Goal: Information Seeking & Learning: Learn about a topic

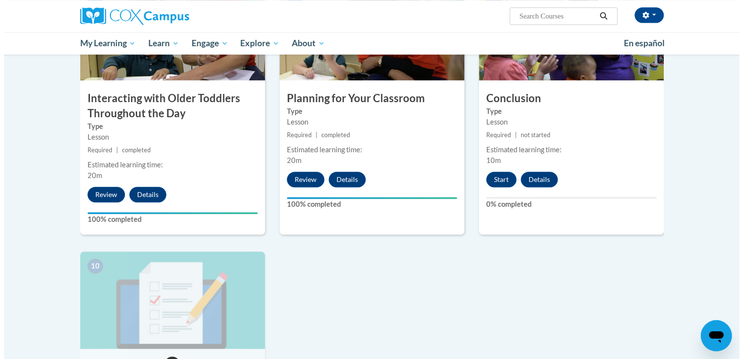
scroll to position [807, 0]
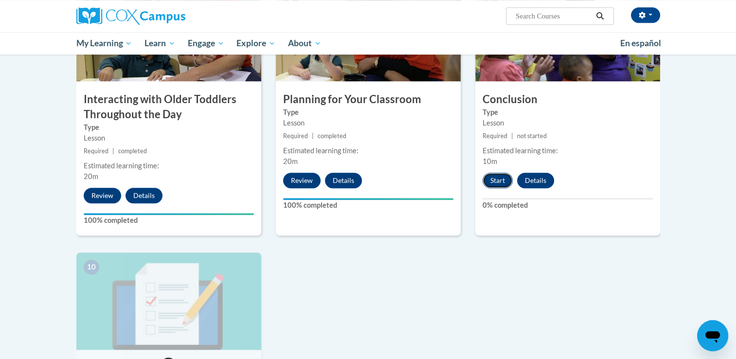
click at [494, 173] on button "Start" at bounding box center [498, 181] width 30 height 16
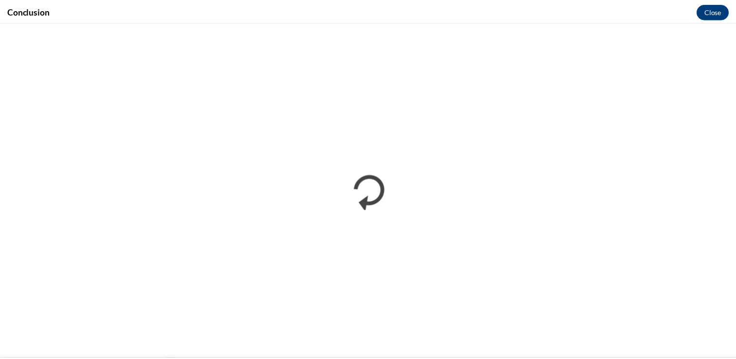
scroll to position [0, 0]
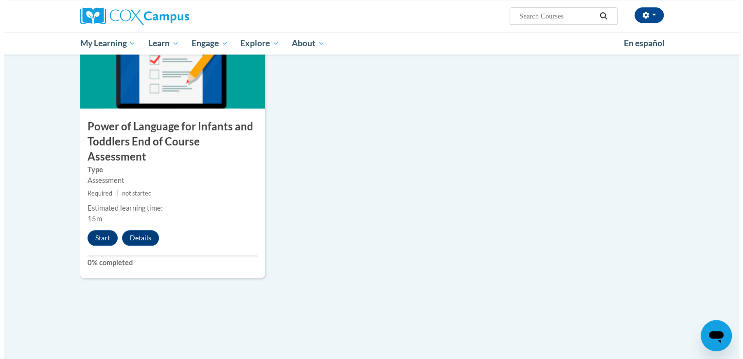
scroll to position [1047, 0]
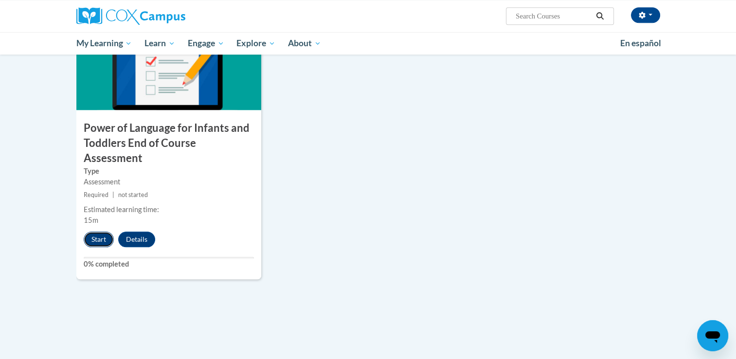
click at [95, 232] on button "Start" at bounding box center [99, 240] width 30 height 16
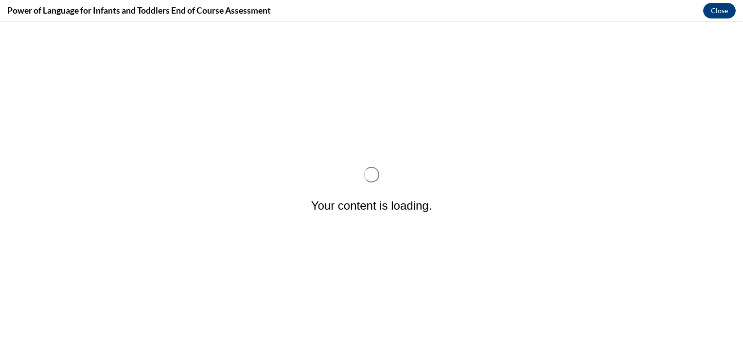
scroll to position [0, 0]
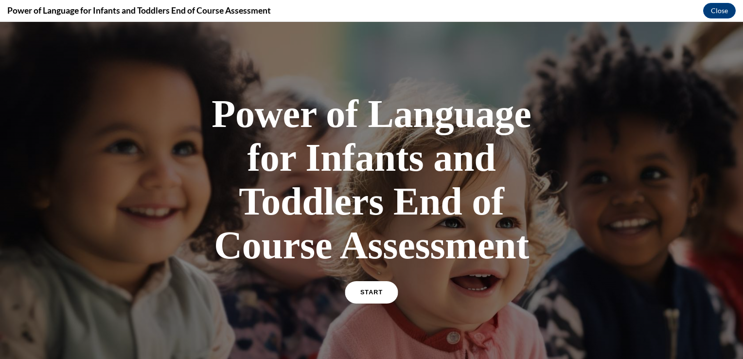
click at [361, 301] on link "START" at bounding box center [371, 292] width 53 height 22
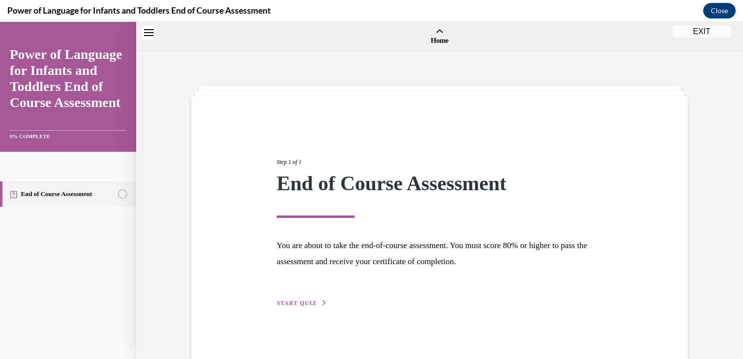
scroll to position [30, 0]
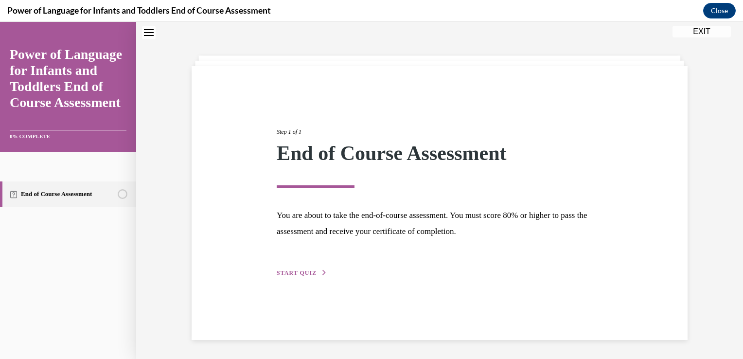
click at [307, 270] on span "START QUIZ" at bounding box center [297, 273] width 40 height 7
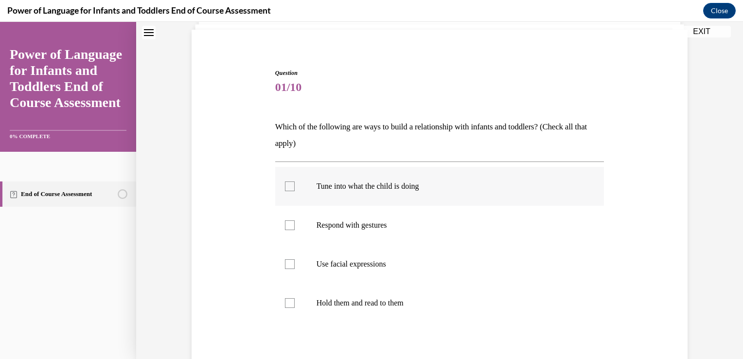
scroll to position [79, 0]
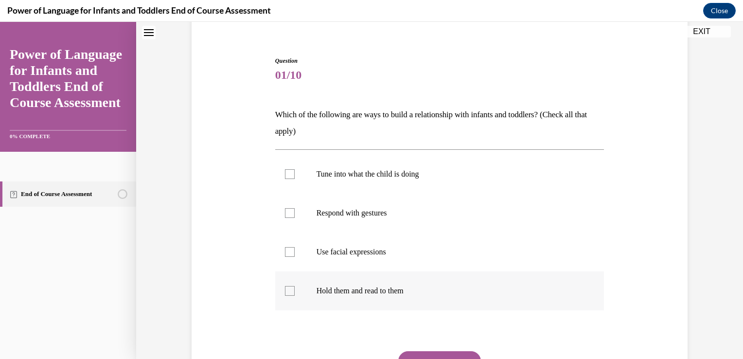
click at [373, 293] on p "Hold them and read to them" at bounding box center [449, 291] width 264 height 10
click at [295, 293] on input "Hold them and read to them" at bounding box center [290, 291] width 10 height 10
checkbox input "true"
click at [378, 179] on label "Tune into what the child is doing" at bounding box center [439, 174] width 329 height 39
click at [295, 179] on input "Tune into what the child is doing" at bounding box center [290, 174] width 10 height 10
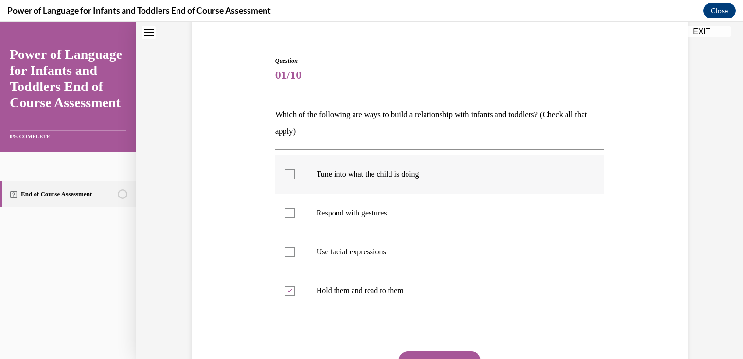
checkbox input "true"
drag, startPoint x: 364, startPoint y: 216, endPoint x: 278, endPoint y: 252, distance: 92.7
click at [278, 252] on ul "Tune into what the child is doing Respond with gestures Use facial expressions …" at bounding box center [439, 233] width 329 height 156
click at [278, 252] on label "Use facial expressions" at bounding box center [439, 252] width 329 height 39
click at [285, 252] on input "Use facial expressions" at bounding box center [290, 252] width 10 height 10
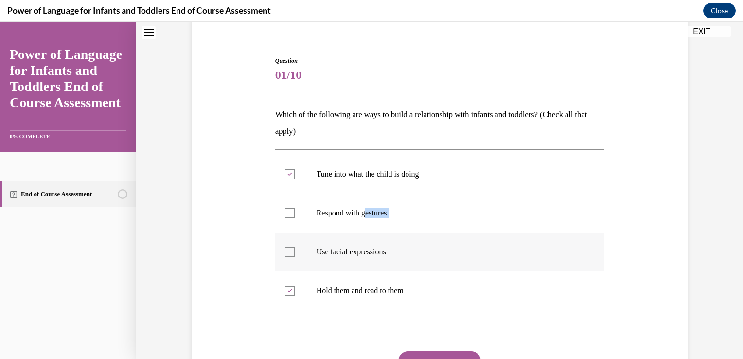
checkbox input "true"
drag, startPoint x: 287, startPoint y: 220, endPoint x: 288, endPoint y: 213, distance: 7.4
click at [288, 213] on label "Respond with gestures" at bounding box center [439, 213] width 329 height 39
click at [288, 213] on input "Respond with gestures" at bounding box center [290, 213] width 10 height 10
click at [288, 213] on div at bounding box center [290, 213] width 10 height 10
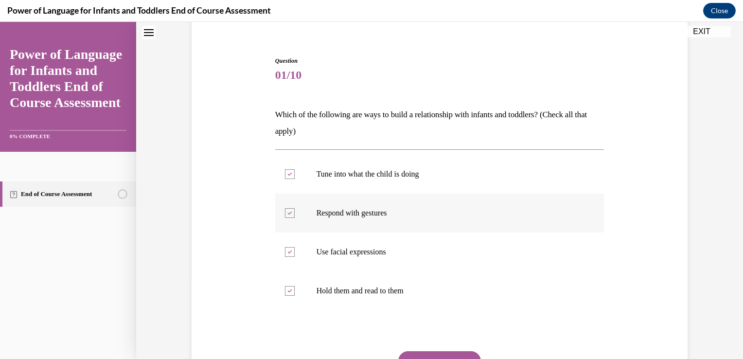
click at [288, 213] on input "Respond with gestures" at bounding box center [290, 213] width 10 height 10
click at [290, 213] on div at bounding box center [290, 213] width 10 height 10
click at [290, 213] on input "Respond with gestures" at bounding box center [290, 213] width 10 height 10
checkbox input "true"
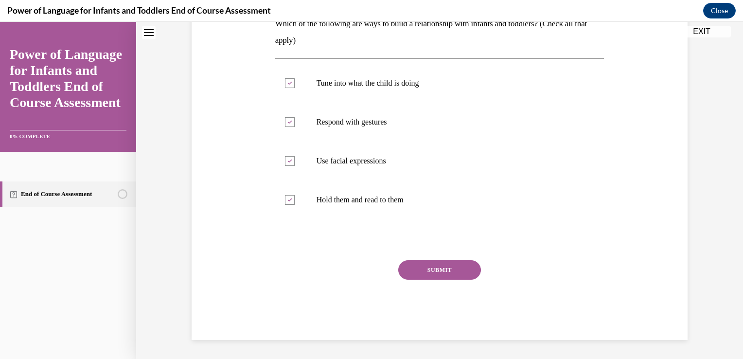
click at [448, 270] on button "SUBMIT" at bounding box center [439, 269] width 83 height 19
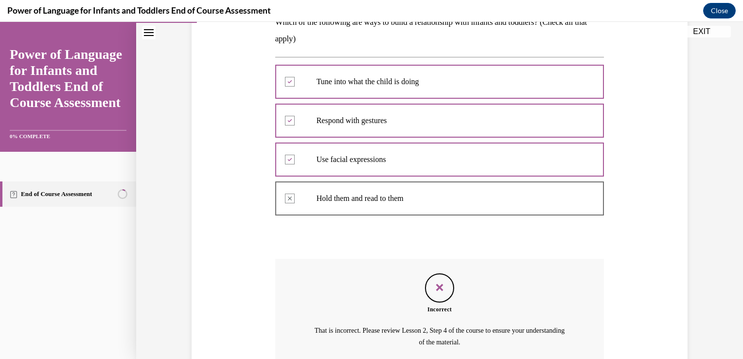
scroll to position [260, 0]
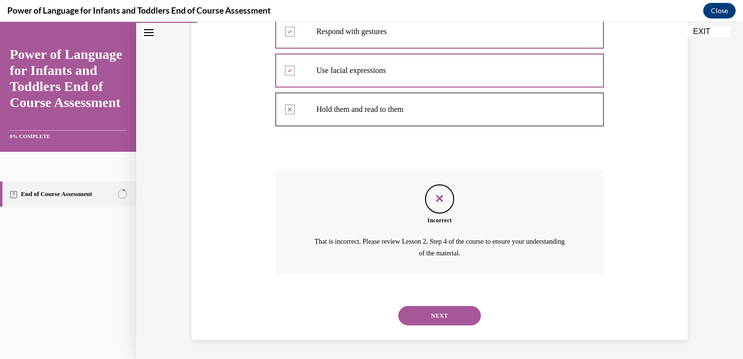
click at [411, 316] on button "NEXT" at bounding box center [439, 315] width 83 height 19
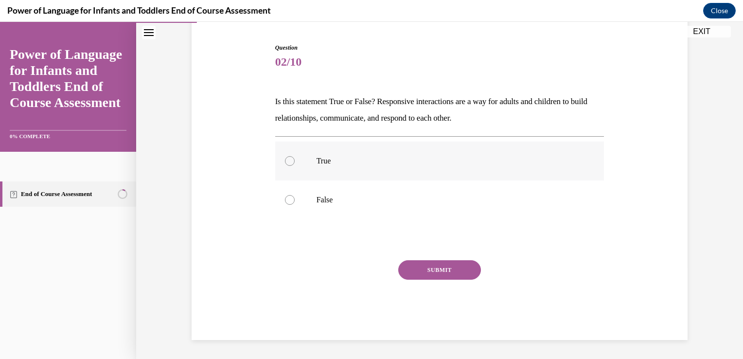
drag, startPoint x: 286, startPoint y: 165, endPoint x: 284, endPoint y: 161, distance: 5.2
click at [284, 161] on label "True" at bounding box center [439, 161] width 329 height 39
click at [285, 161] on input "True" at bounding box center [290, 161] width 10 height 10
radio input "true"
click at [285, 161] on div at bounding box center [290, 161] width 10 height 10
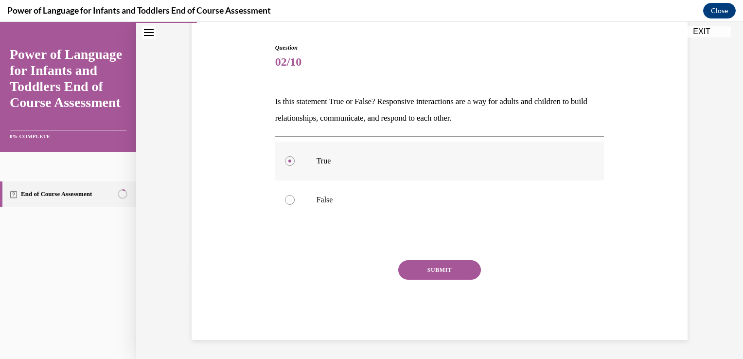
click at [285, 161] on input "True" at bounding box center [290, 161] width 10 height 10
click at [407, 268] on button "SUBMIT" at bounding box center [439, 269] width 83 height 19
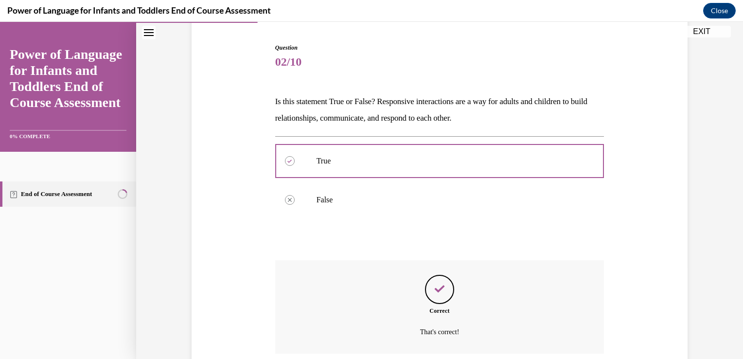
scroll to position [171, 0]
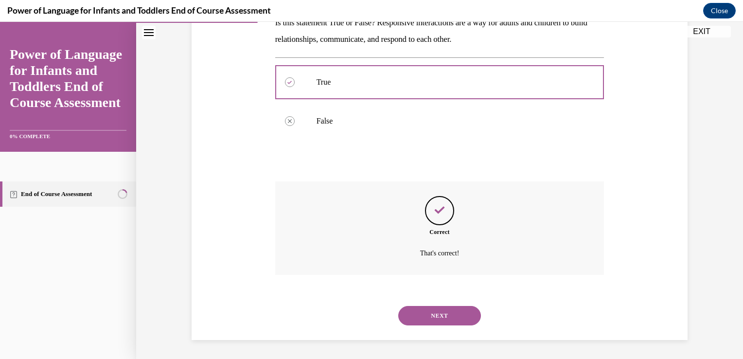
click at [418, 316] on button "NEXT" at bounding box center [439, 315] width 83 height 19
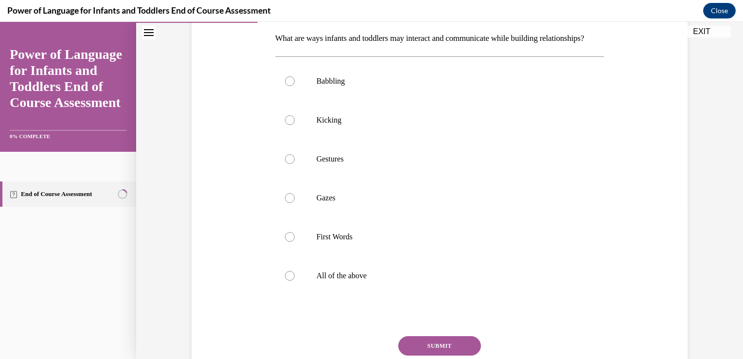
scroll to position [156, 0]
click at [285, 280] on div at bounding box center [290, 276] width 10 height 10
click at [285, 280] on input "All of the above" at bounding box center [290, 276] width 10 height 10
radio input "true"
click at [428, 355] on button "SUBMIT" at bounding box center [439, 345] width 83 height 19
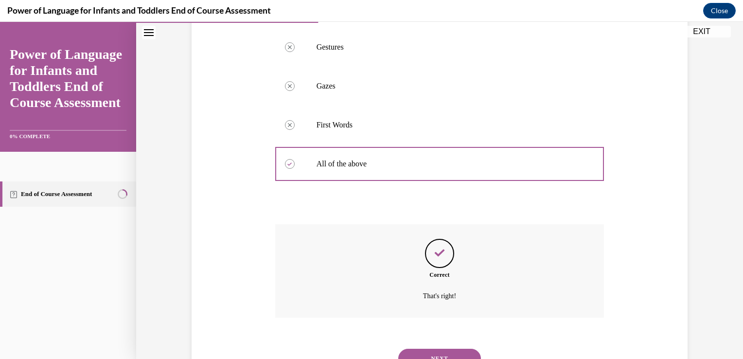
scroll to position [326, 0]
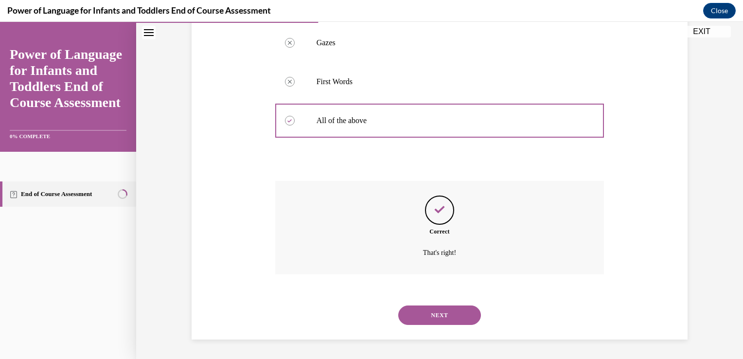
click at [420, 310] on button "NEXT" at bounding box center [439, 315] width 83 height 19
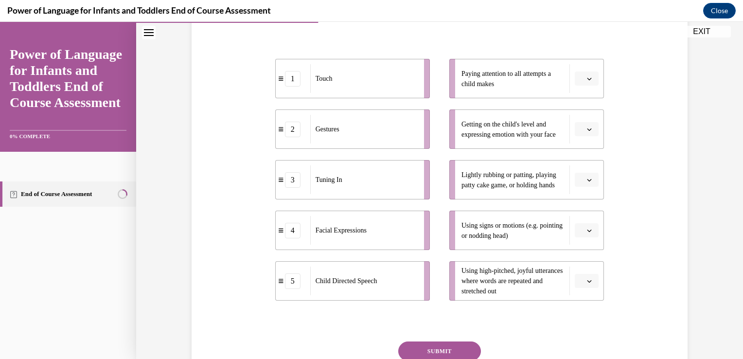
scroll to position [177, 0]
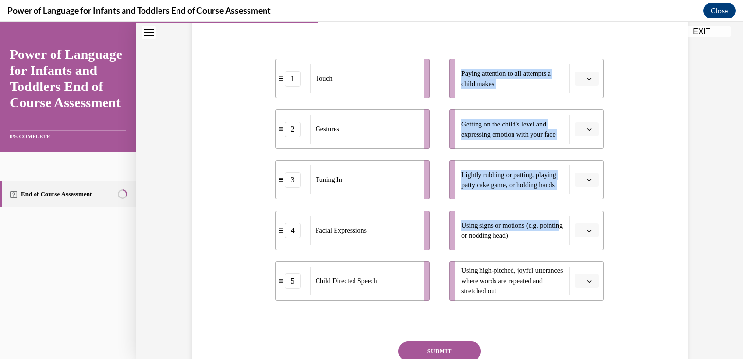
drag, startPoint x: 479, startPoint y: 235, endPoint x: 377, endPoint y: 162, distance: 125.6
click at [377, 162] on div "1 Touch 2 Gestures 3 Tuning In 4 Facial Expressions 5 Child Directed Speech Pay…" at bounding box center [439, 169] width 329 height 261
click at [586, 234] on button "button" at bounding box center [587, 230] width 24 height 15
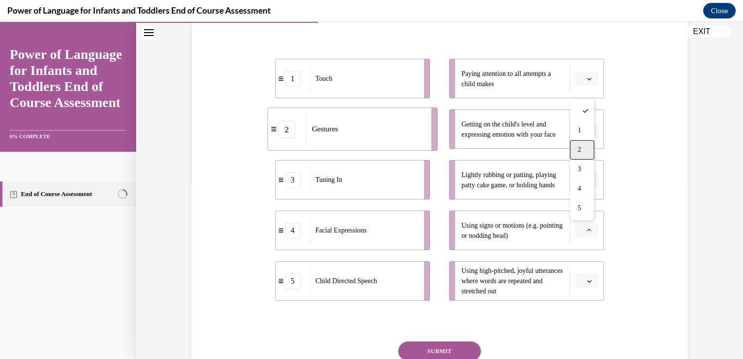
click at [579, 149] on span "2" at bounding box center [579, 150] width 3 height 8
click at [589, 181] on span "button" at bounding box center [589, 180] width 7 height 7
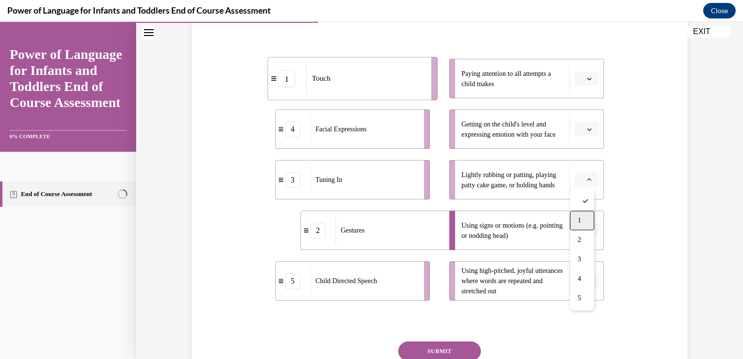
click at [578, 218] on span "1" at bounding box center [579, 220] width 3 height 8
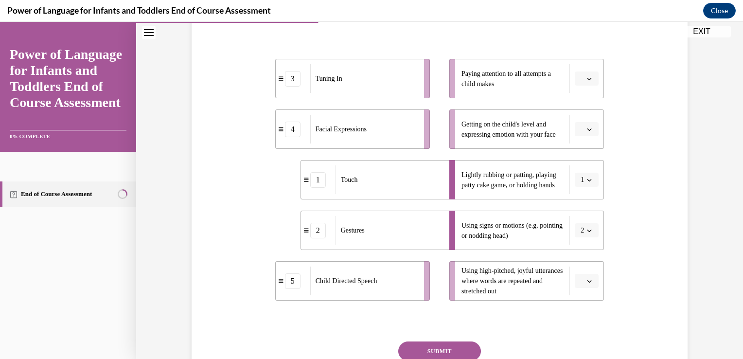
click at [581, 130] on span "Please select an option" at bounding box center [582, 130] width 3 height 10
click at [576, 221] on div "4" at bounding box center [582, 227] width 24 height 19
click at [582, 280] on button "button" at bounding box center [587, 281] width 24 height 15
click at [577, 254] on div "5" at bounding box center [582, 258] width 24 height 19
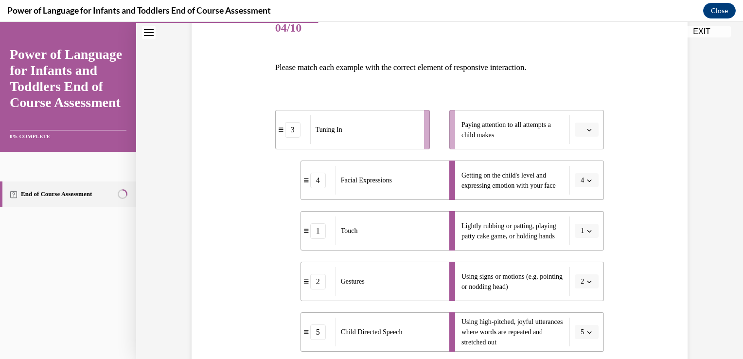
scroll to position [124, 0]
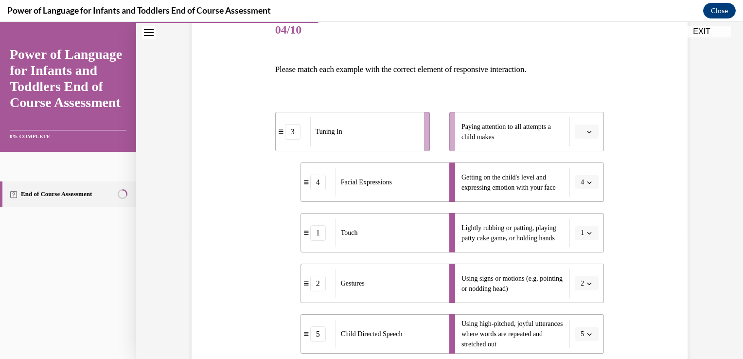
click at [587, 133] on icon "button" at bounding box center [589, 131] width 5 height 5
click at [577, 217] on div "3" at bounding box center [582, 211] width 24 height 19
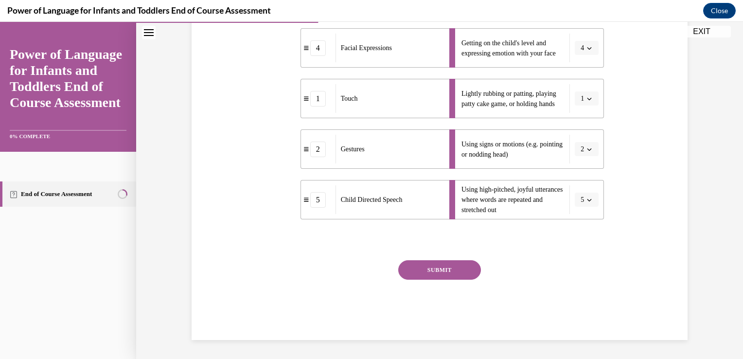
click at [440, 267] on button "SUBMIT" at bounding box center [439, 269] width 83 height 19
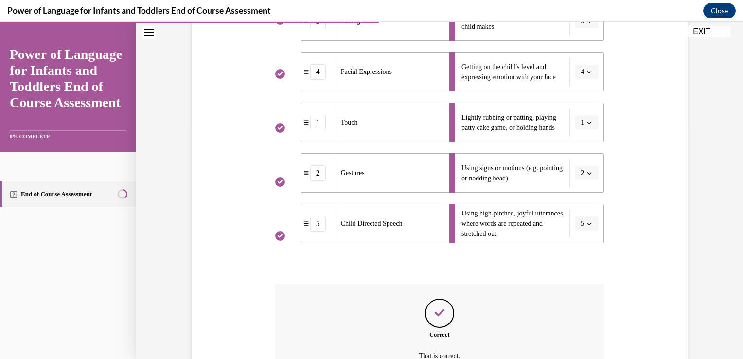
click at [440, 267] on div "Question 04/10 Please match each example with the correct element of responsive…" at bounding box center [439, 172] width 329 height 542
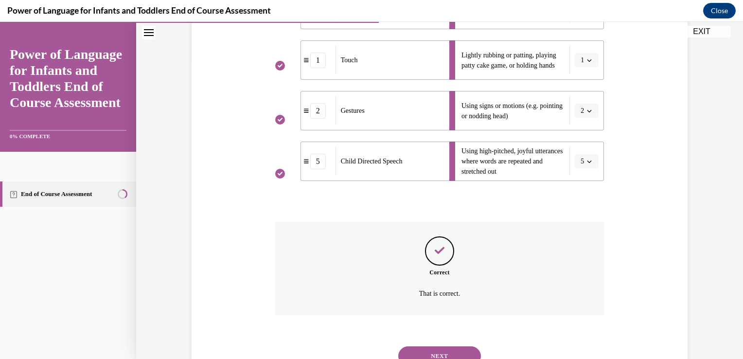
scroll to position [337, 0]
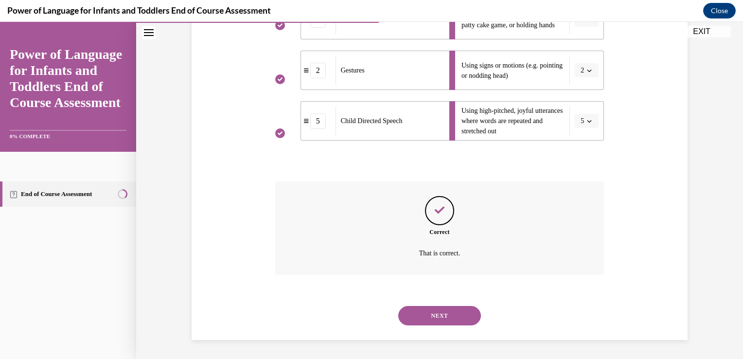
click at [425, 320] on button "NEXT" at bounding box center [439, 315] width 83 height 19
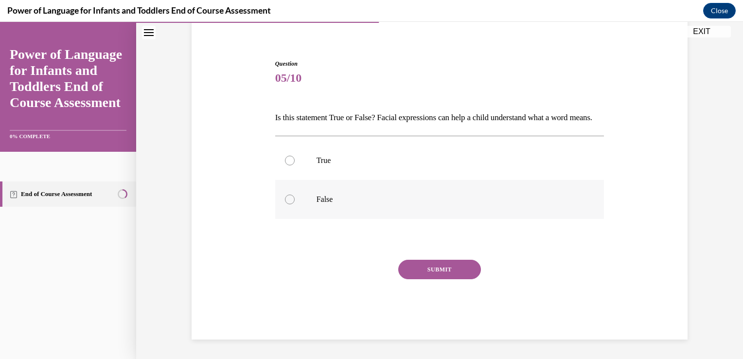
click at [320, 203] on p "False" at bounding box center [449, 200] width 264 height 10
click at [295, 203] on input "False" at bounding box center [290, 200] width 10 height 10
radio input "true"
click at [413, 267] on button "SUBMIT" at bounding box center [439, 269] width 83 height 19
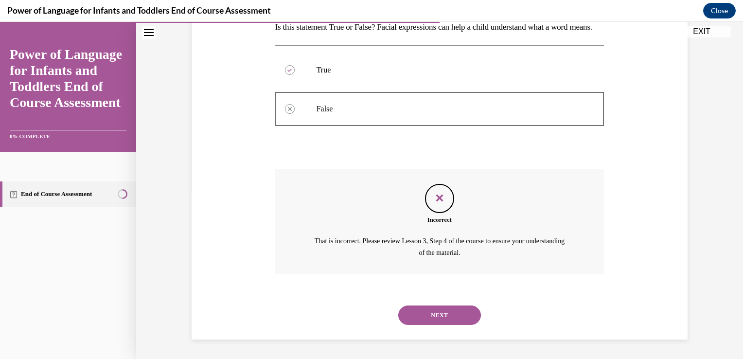
scroll to position [182, 0]
click at [425, 314] on button "NEXT" at bounding box center [439, 315] width 83 height 19
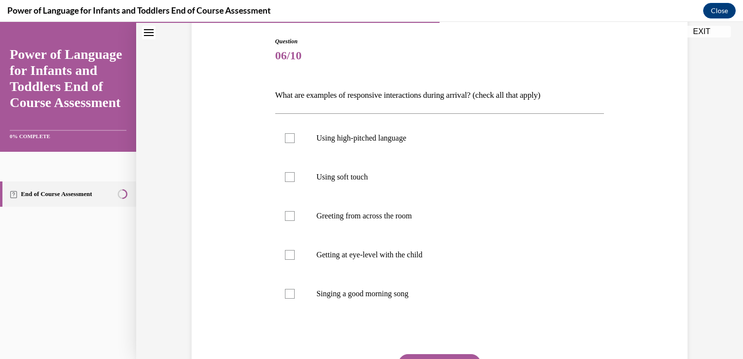
scroll to position [97, 0]
click at [387, 221] on p "Greeting from across the room" at bounding box center [449, 217] width 264 height 10
click at [295, 221] on input "Greeting from across the room" at bounding box center [290, 217] width 10 height 10
checkbox input "true"
click at [374, 255] on p "Getting at eye-level with the child" at bounding box center [449, 256] width 264 height 10
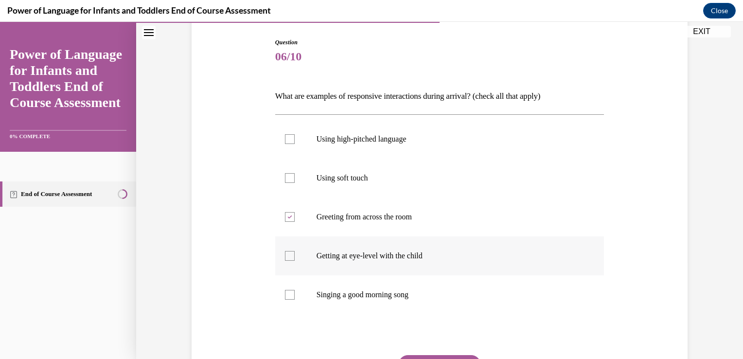
click at [295, 255] on input "Getting at eye-level with the child" at bounding box center [290, 256] width 10 height 10
checkbox input "true"
click at [351, 292] on p "Singing a good morning song" at bounding box center [449, 295] width 264 height 10
click at [295, 292] on input "Singing a good morning song" at bounding box center [290, 295] width 10 height 10
checkbox input "true"
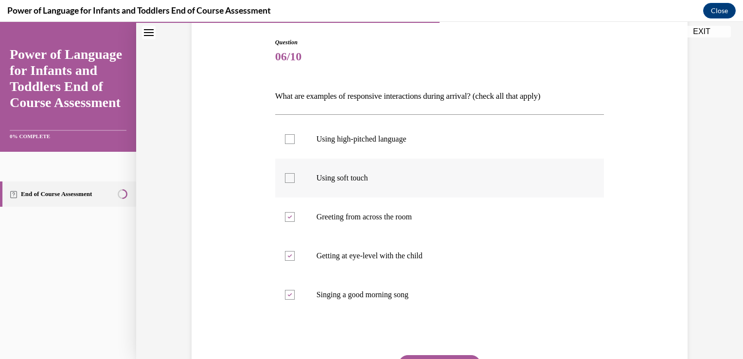
click at [366, 194] on label "Using soft touch" at bounding box center [439, 178] width 329 height 39
click at [295, 183] on input "Using soft touch" at bounding box center [290, 178] width 10 height 10
checkbox input "true"
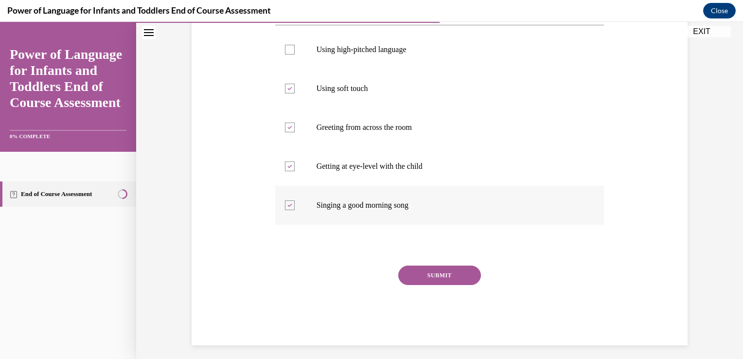
scroll to position [192, 0]
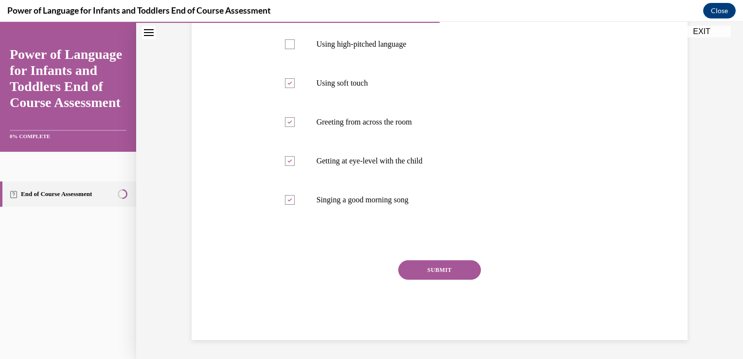
click at [430, 266] on button "SUBMIT" at bounding box center [439, 269] width 83 height 19
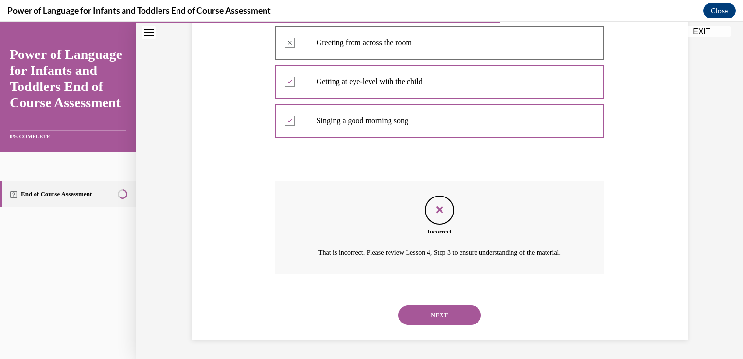
scroll to position [282, 0]
click at [424, 322] on button "NEXT" at bounding box center [439, 315] width 83 height 19
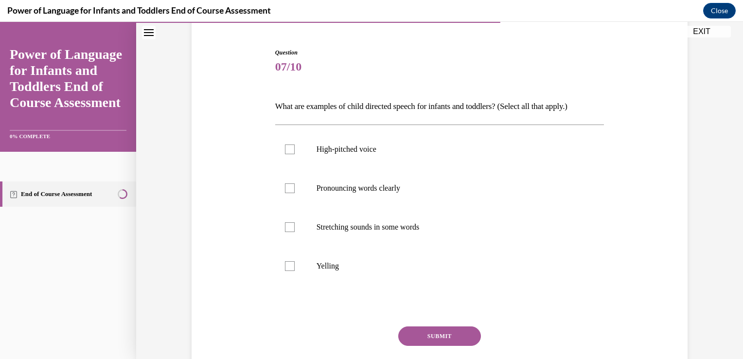
scroll to position [88, 0]
click at [356, 190] on p "Pronouncing words clearly" at bounding box center [449, 188] width 264 height 10
click at [295, 190] on input "Pronouncing words clearly" at bounding box center [290, 188] width 10 height 10
checkbox input "true"
click at [352, 222] on p "Stretching sounds in some words" at bounding box center [449, 227] width 264 height 10
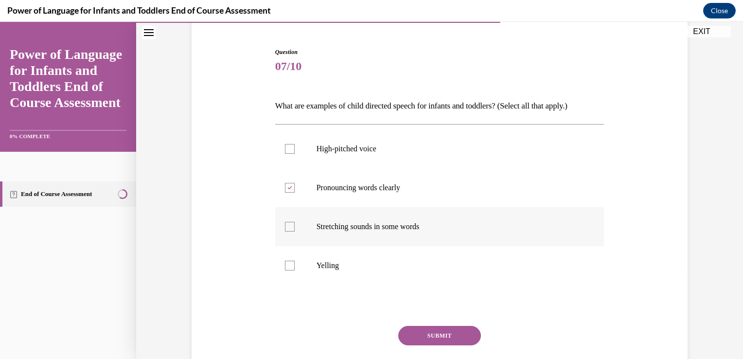
click at [295, 222] on input "Stretching sounds in some words" at bounding box center [290, 227] width 10 height 10
checkbox input "true"
click at [424, 330] on button "SUBMIT" at bounding box center [439, 335] width 83 height 19
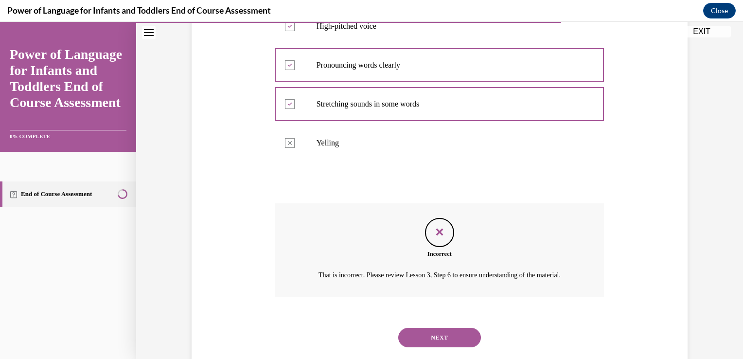
scroll to position [243, 0]
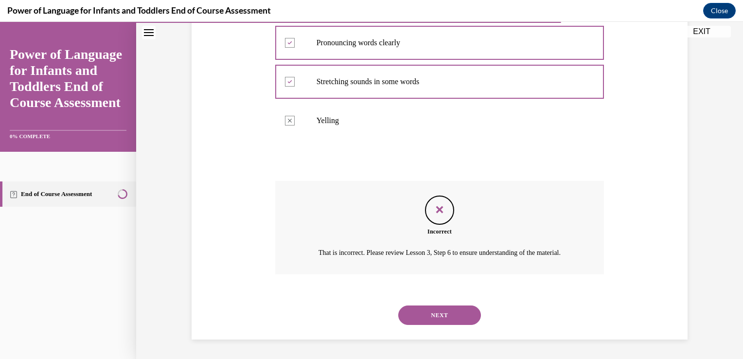
click at [422, 316] on button "NEXT" at bounding box center [439, 315] width 83 height 19
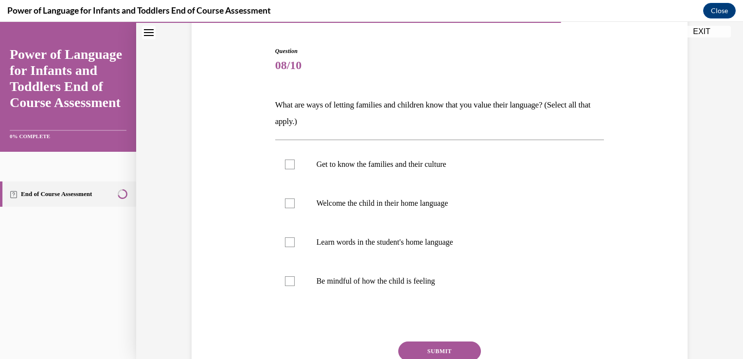
scroll to position [89, 0]
click at [395, 162] on p "Get to know the families and their culture" at bounding box center [449, 164] width 264 height 10
click at [295, 162] on input "Get to know the families and their culture" at bounding box center [290, 164] width 10 height 10
checkbox input "true"
click at [388, 203] on p "Welcome the child in their home language" at bounding box center [449, 203] width 264 height 10
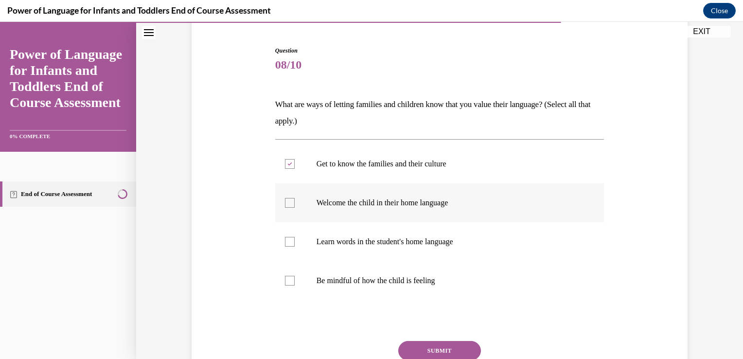
click at [295, 203] on input "Welcome the child in their home language" at bounding box center [290, 203] width 10 height 10
checkbox input "true"
click at [383, 249] on label "Learn words in the student's home language" at bounding box center [439, 241] width 329 height 39
click at [295, 247] on input "Learn words in the student's home language" at bounding box center [290, 242] width 10 height 10
checkbox input "true"
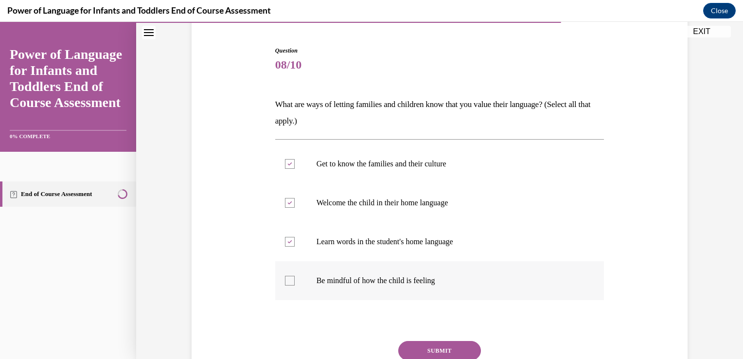
click at [379, 277] on p "Be mindful of how the child is feeling" at bounding box center [449, 281] width 264 height 10
click at [295, 277] on input "Be mindful of how the child is feeling" at bounding box center [290, 281] width 10 height 10
checkbox input "true"
click at [415, 344] on button "SUBMIT" at bounding box center [439, 350] width 83 height 19
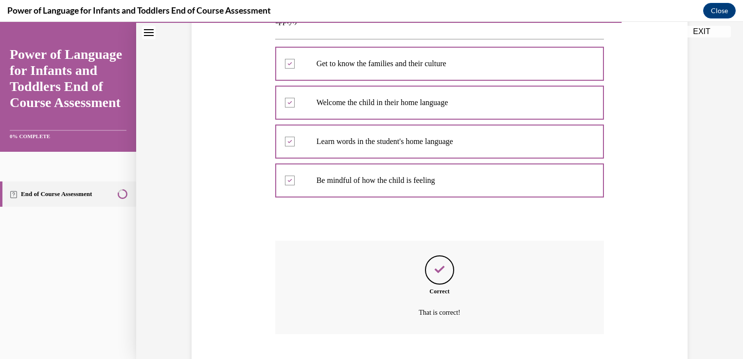
scroll to position [249, 0]
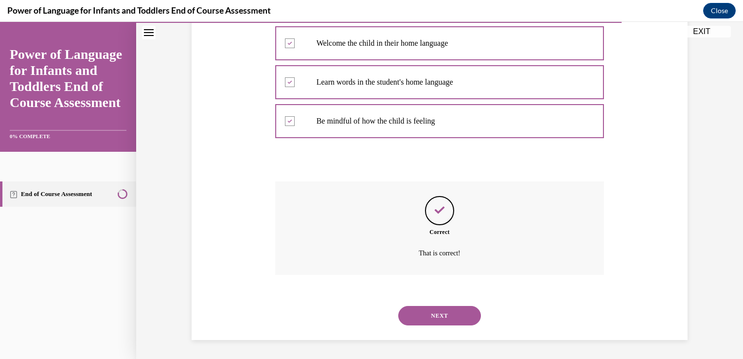
click at [416, 318] on button "NEXT" at bounding box center [439, 315] width 83 height 19
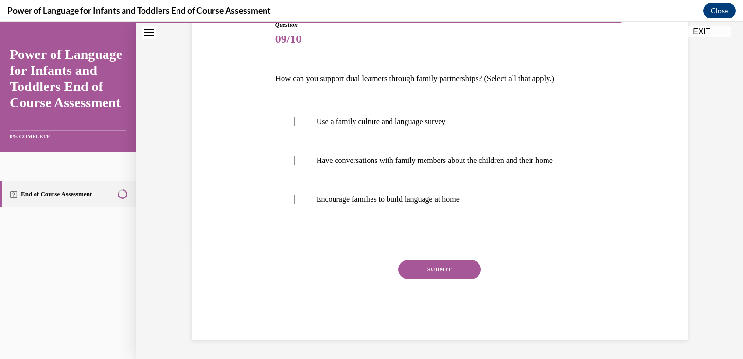
scroll to position [108, 0]
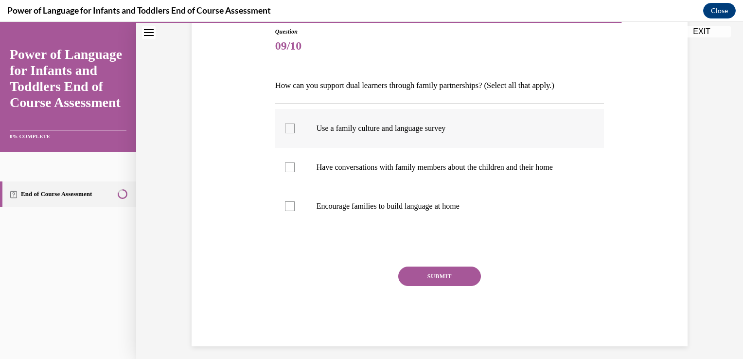
click at [397, 131] on p "Use a family culture and language survey" at bounding box center [449, 129] width 264 height 10
click at [295, 131] on input "Use a family culture and language survey" at bounding box center [290, 129] width 10 height 10
checkbox input "true"
click at [391, 161] on label "Have conversations with family members about the children and their home" at bounding box center [439, 167] width 329 height 39
click at [295, 162] on input "Have conversations with family members about the children and their home" at bounding box center [290, 167] width 10 height 10
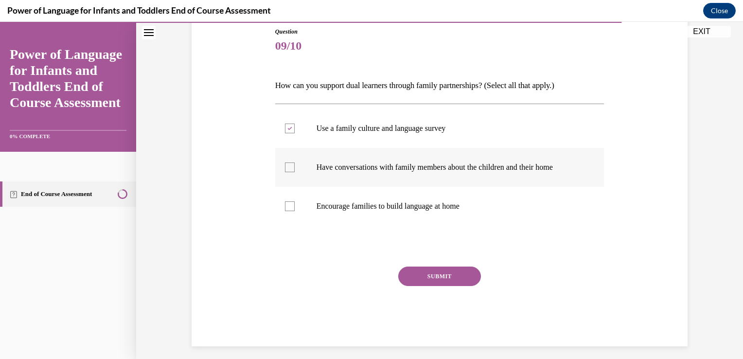
checkbox input "true"
click at [387, 201] on p "Encourage families to build language at home" at bounding box center [449, 206] width 264 height 10
click at [295, 201] on input "Encourage families to build language at home" at bounding box center [290, 206] width 10 height 10
checkbox input "true"
click at [418, 279] on button "SUBMIT" at bounding box center [439, 276] width 83 height 19
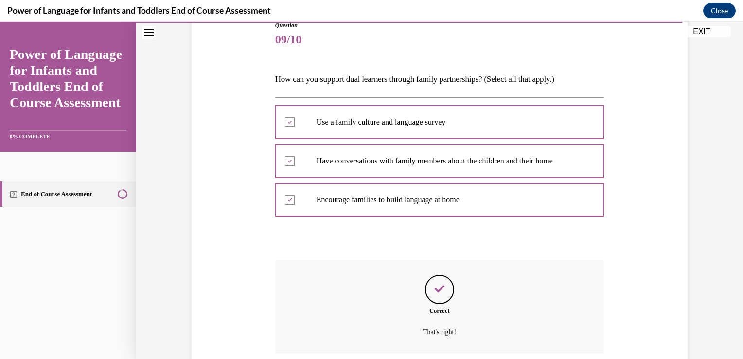
scroll to position [193, 0]
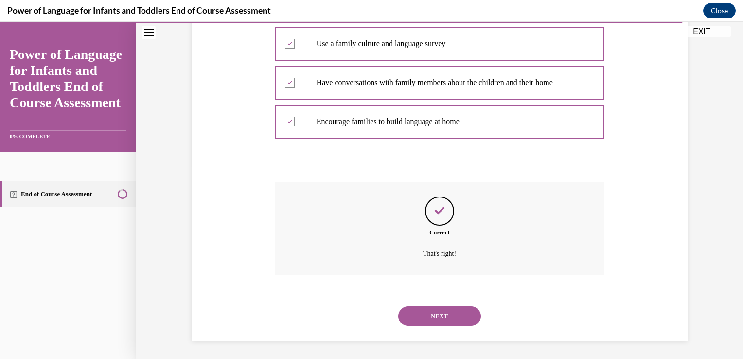
click at [415, 310] on button "NEXT" at bounding box center [439, 316] width 83 height 19
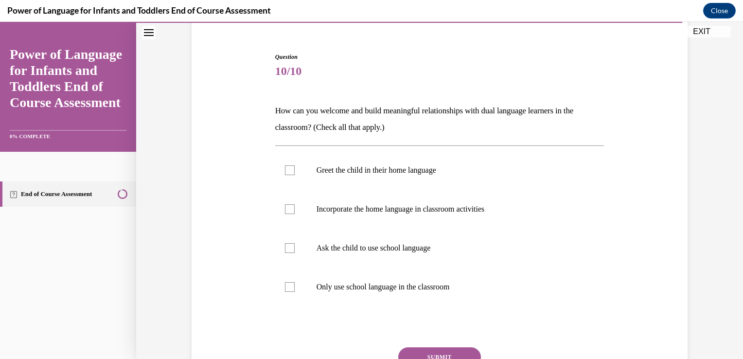
scroll to position [82, 0]
click at [434, 184] on label "Greet the child in their home language" at bounding box center [439, 171] width 329 height 39
click at [295, 176] on input "Greet the child in their home language" at bounding box center [290, 171] width 10 height 10
checkbox input "true"
click at [418, 212] on p "Incorporate the home language in classroom activities" at bounding box center [449, 210] width 264 height 10
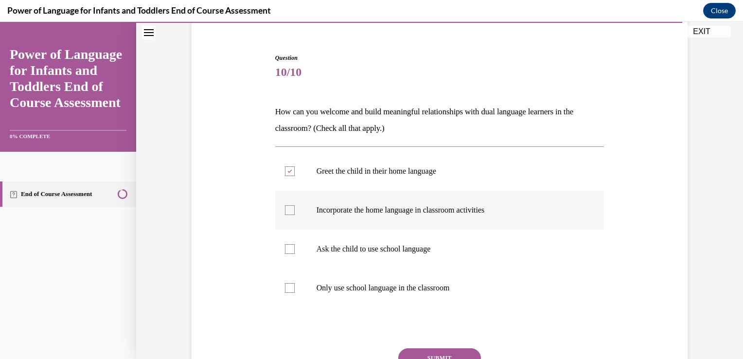
click at [295, 212] on input "Incorporate the home language in classroom activities" at bounding box center [290, 210] width 10 height 10
checkbox input "true"
click at [411, 352] on button "SUBMIT" at bounding box center [439, 357] width 83 height 19
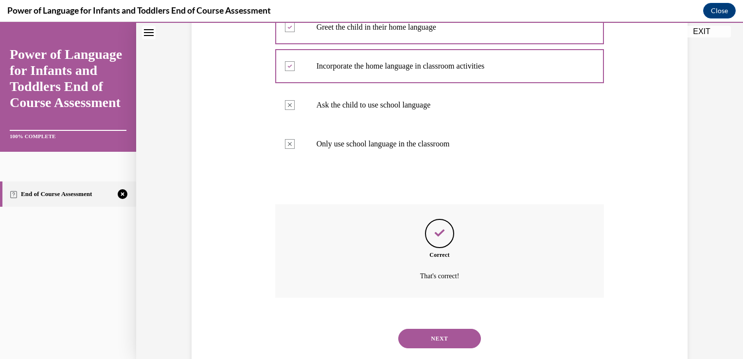
scroll to position [249, 0]
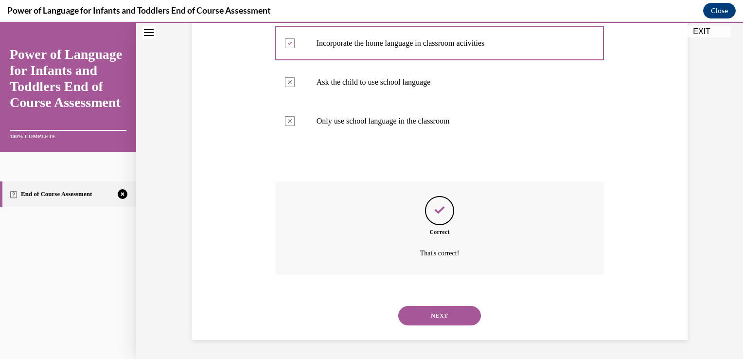
click at [413, 316] on button "NEXT" at bounding box center [439, 315] width 83 height 19
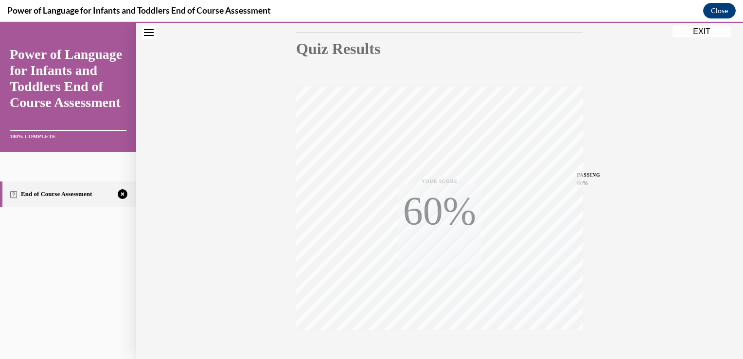
scroll to position [161, 0]
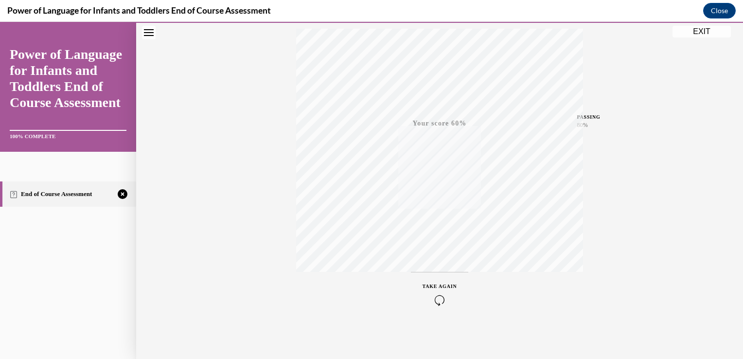
click at [438, 302] on icon "button" at bounding box center [440, 300] width 35 height 11
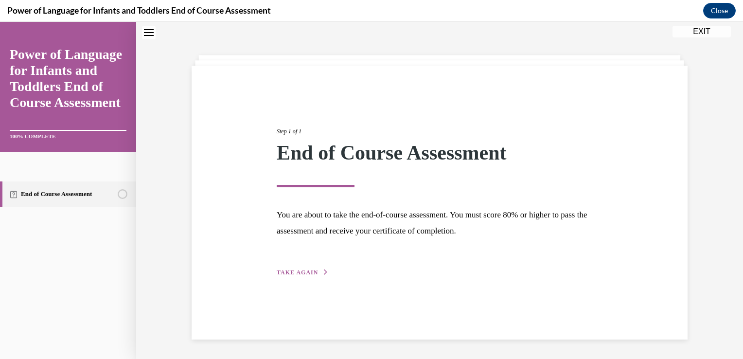
click at [438, 302] on div "Step 1 of 1 End of Course Assessment You are about to take the end-of-course as…" at bounding box center [440, 203] width 496 height 274
click at [314, 267] on div "Step 1 of 1 End of Course Assessment You are about to take the end-of-course as…" at bounding box center [440, 191] width 341 height 173
click at [303, 272] on span "TAKE AGAIN" at bounding box center [297, 272] width 41 height 7
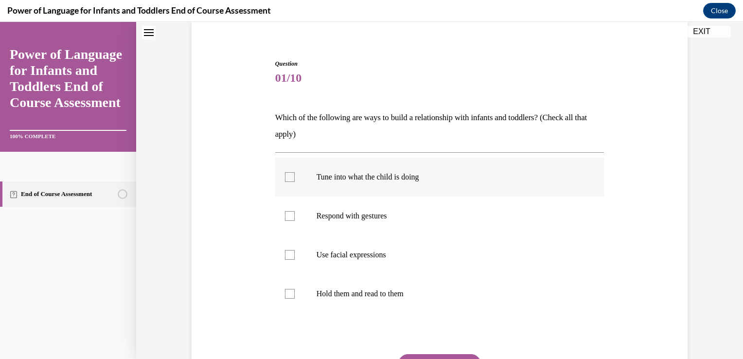
scroll to position [79, 0]
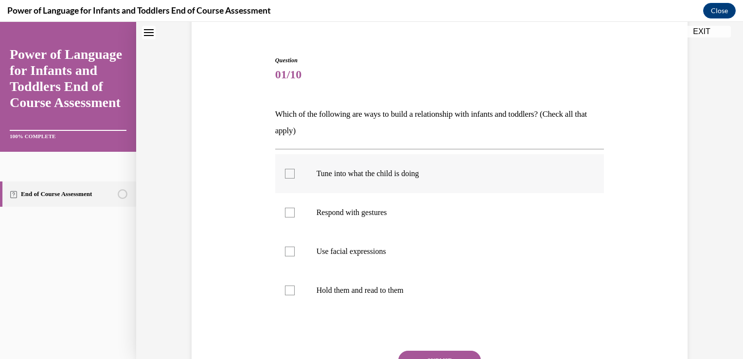
click at [408, 189] on label "Tune into what the child is doing" at bounding box center [439, 173] width 329 height 39
click at [295, 179] on input "Tune into what the child is doing" at bounding box center [290, 174] width 10 height 10
checkbox input "true"
click at [379, 216] on p "Respond with gestures" at bounding box center [449, 213] width 264 height 10
click at [295, 216] on input "Respond with gestures" at bounding box center [290, 213] width 10 height 10
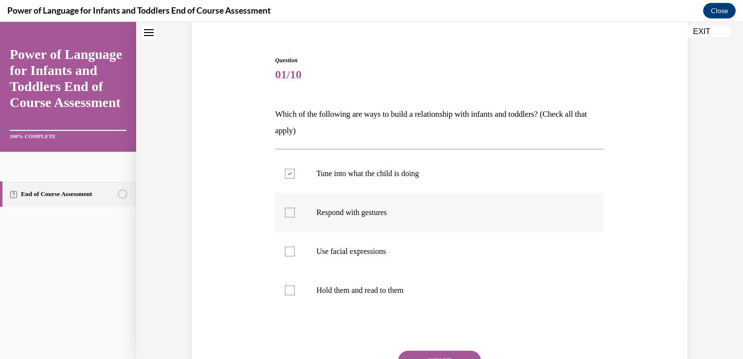
checkbox input "true"
click at [361, 242] on label "Use facial expressions" at bounding box center [439, 251] width 329 height 39
click at [295, 247] on input "Use facial expressions" at bounding box center [290, 252] width 10 height 10
checkbox input "true"
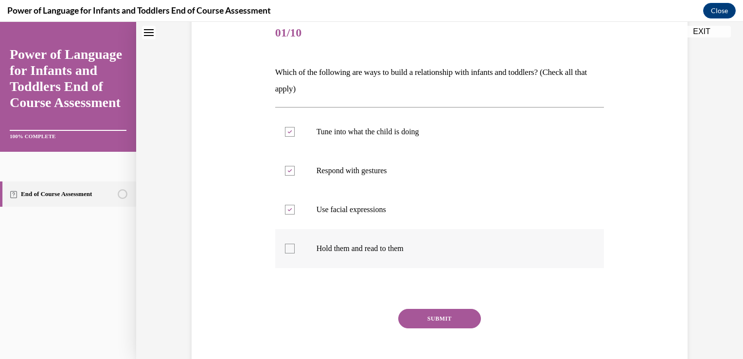
scroll to position [127, 0]
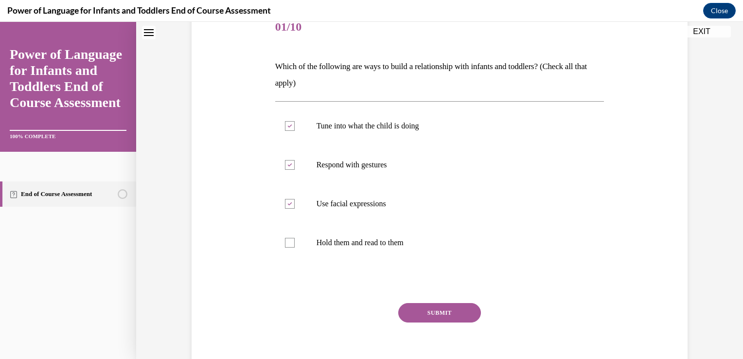
click at [425, 312] on button "SUBMIT" at bounding box center [439, 312] width 83 height 19
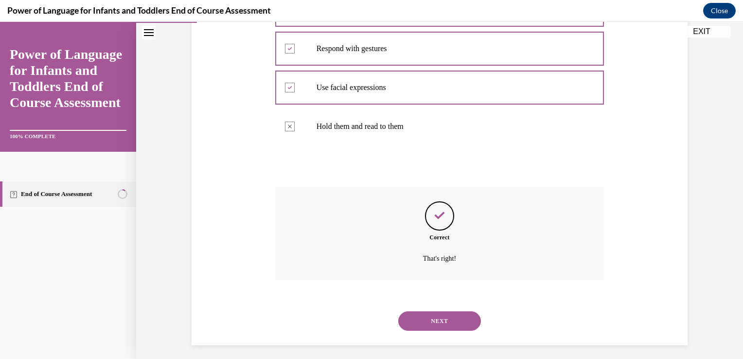
scroll to position [249, 0]
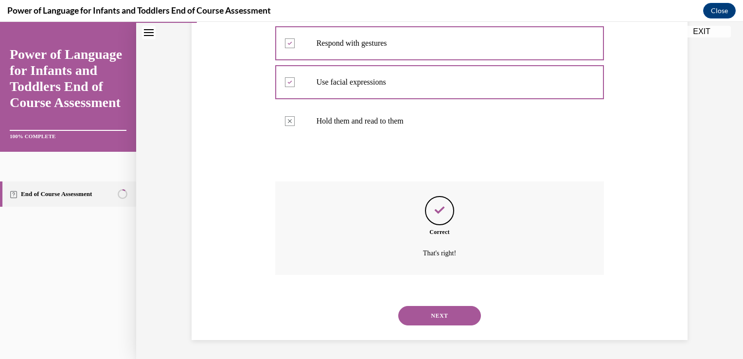
click at [424, 326] on div "NEXT" at bounding box center [439, 315] width 329 height 39
click at [423, 316] on button "NEXT" at bounding box center [439, 315] width 83 height 19
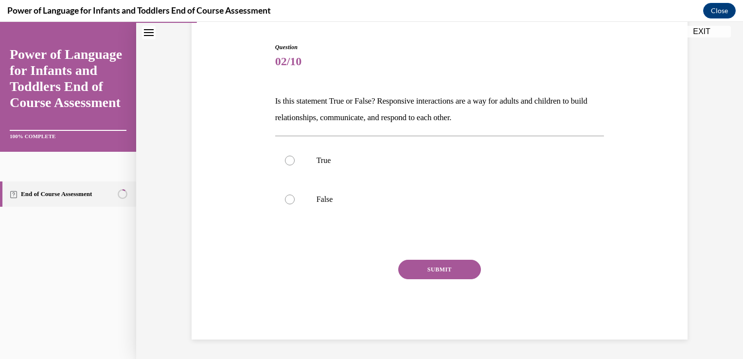
scroll to position [92, 0]
click at [358, 169] on label "True" at bounding box center [439, 161] width 329 height 39
click at [295, 166] on input "True" at bounding box center [290, 161] width 10 height 10
radio input "true"
click at [412, 266] on button "SUBMIT" at bounding box center [439, 269] width 83 height 19
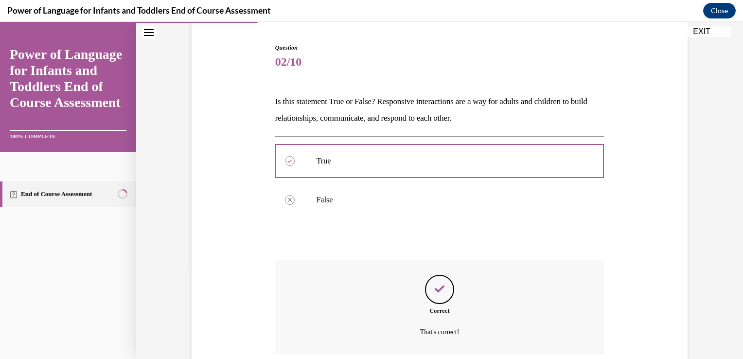
scroll to position [171, 0]
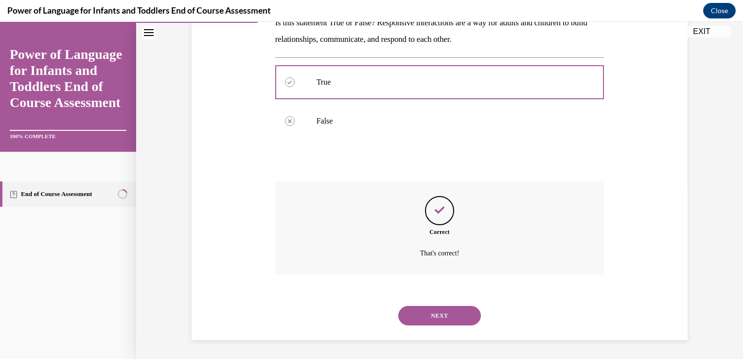
click at [420, 312] on button "NEXT" at bounding box center [439, 315] width 83 height 19
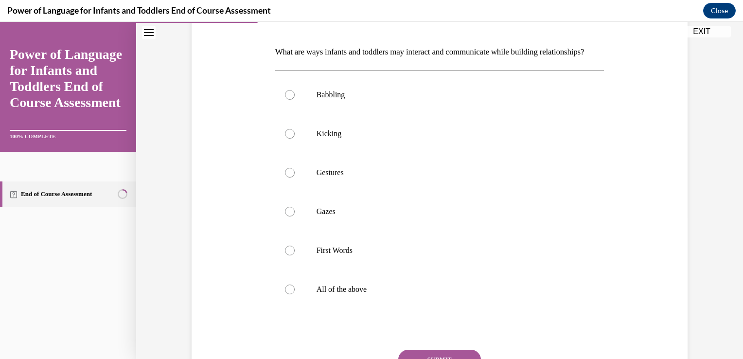
scroll to position [142, 0]
click at [376, 294] on p "All of the above" at bounding box center [449, 289] width 264 height 10
click at [295, 294] on input "All of the above" at bounding box center [290, 289] width 10 height 10
radio input "true"
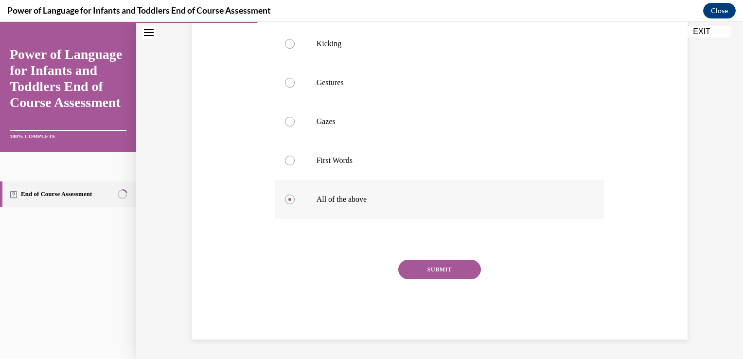
scroll to position [248, 0]
click at [420, 273] on button "SUBMIT" at bounding box center [439, 269] width 83 height 19
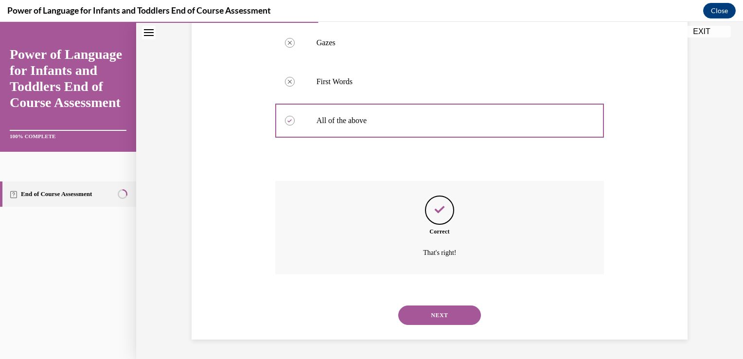
scroll to position [326, 0]
click at [415, 317] on button "NEXT" at bounding box center [439, 315] width 83 height 19
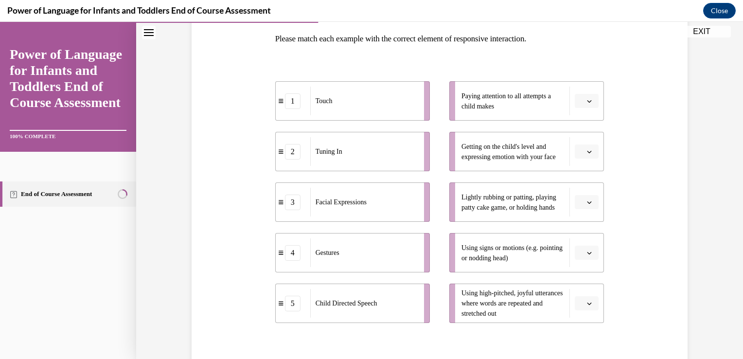
scroll to position [155, 0]
click at [586, 297] on button "button" at bounding box center [587, 303] width 24 height 15
click at [580, 286] on div "5" at bounding box center [582, 280] width 24 height 19
click at [586, 108] on li "Paying attention to all attempts a child makes" at bounding box center [527, 100] width 155 height 39
click at [585, 96] on button "button" at bounding box center [587, 100] width 24 height 15
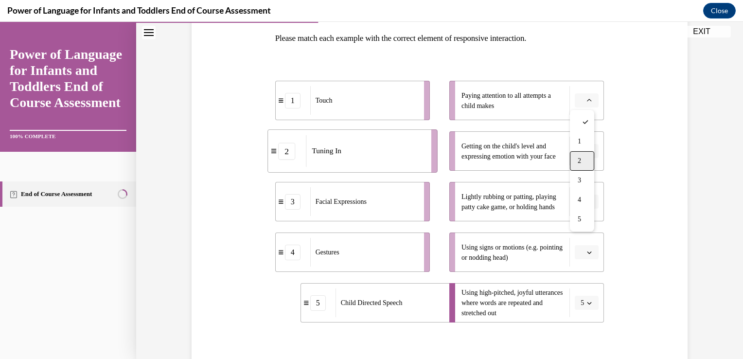
click at [578, 157] on div "2" at bounding box center [582, 160] width 24 height 19
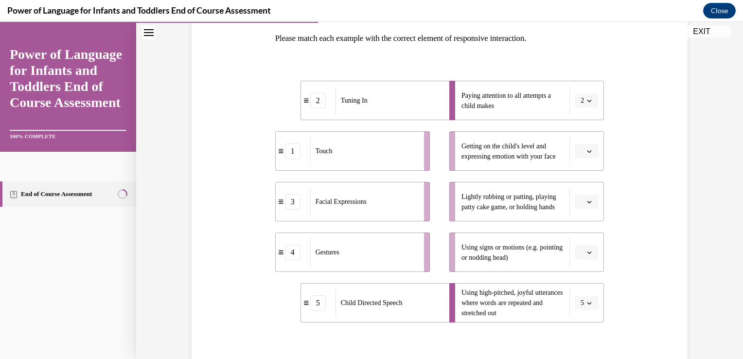
click at [586, 204] on span "button" at bounding box center [589, 201] width 7 height 7
click at [577, 235] on div "1" at bounding box center [582, 242] width 24 height 19
click at [585, 258] on button "button" at bounding box center [587, 252] width 24 height 15
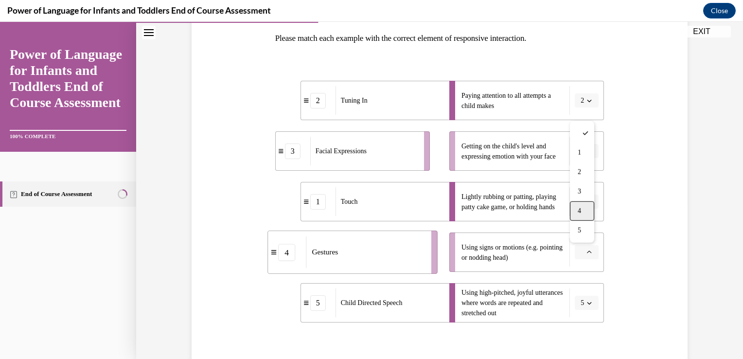
click at [582, 211] on div "4" at bounding box center [582, 210] width 24 height 19
click at [587, 149] on icon "button" at bounding box center [589, 151] width 5 height 5
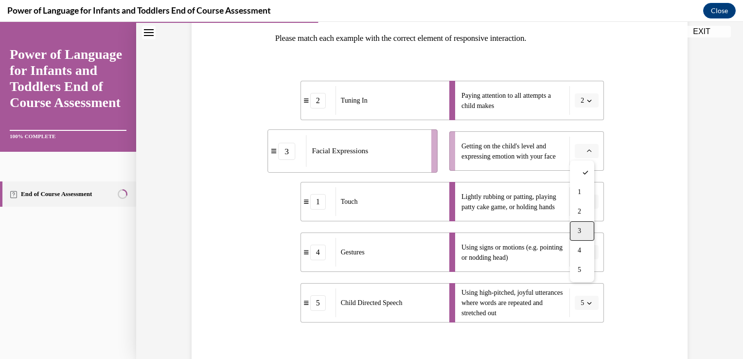
click at [581, 225] on div "3" at bounding box center [582, 230] width 24 height 19
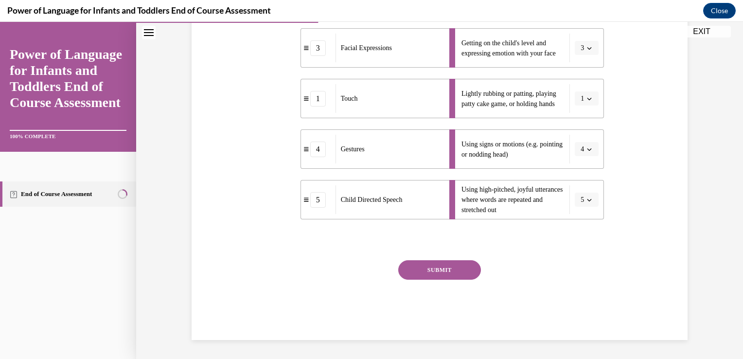
click at [443, 267] on button "SUBMIT" at bounding box center [439, 269] width 83 height 19
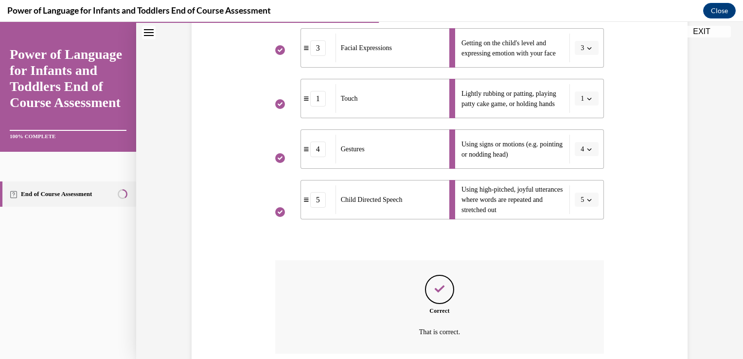
scroll to position [337, 0]
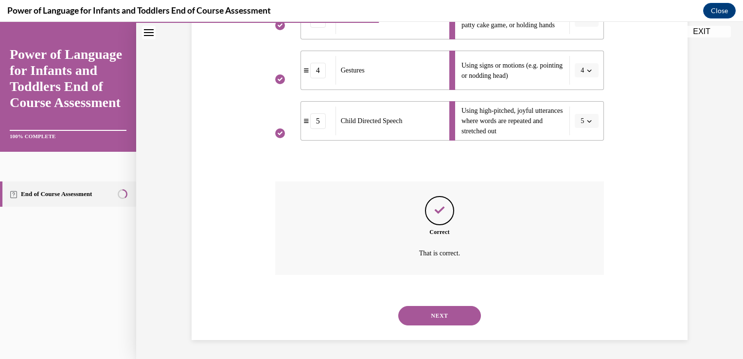
click at [430, 310] on button "NEXT" at bounding box center [439, 315] width 83 height 19
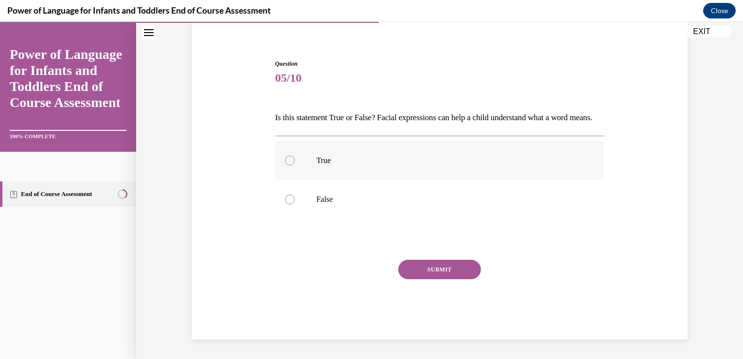
click at [330, 151] on label "True" at bounding box center [439, 160] width 329 height 39
click at [295, 156] on input "True" at bounding box center [290, 161] width 10 height 10
radio input "true"
click at [411, 265] on button "SUBMIT" at bounding box center [439, 269] width 83 height 19
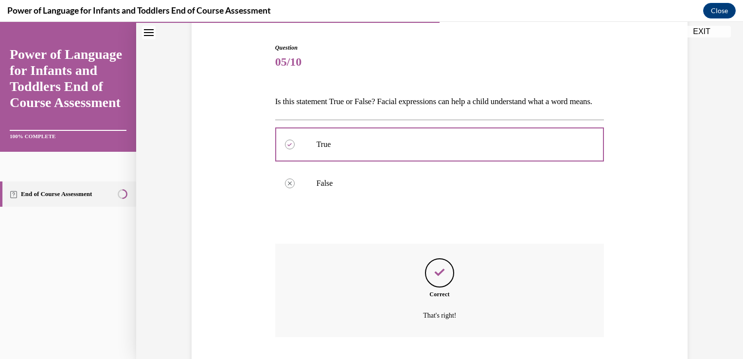
scroll to position [171, 0]
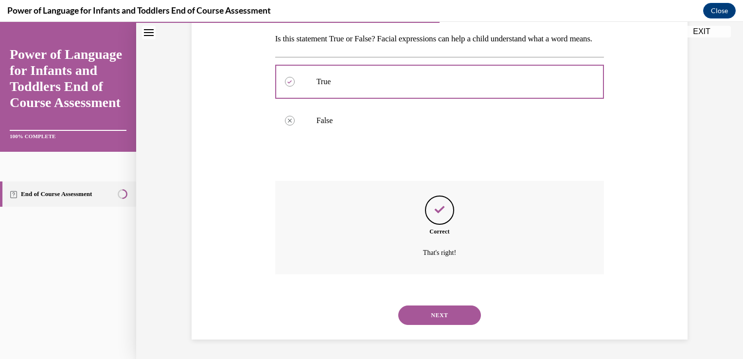
click at [419, 307] on button "NEXT" at bounding box center [439, 315] width 83 height 19
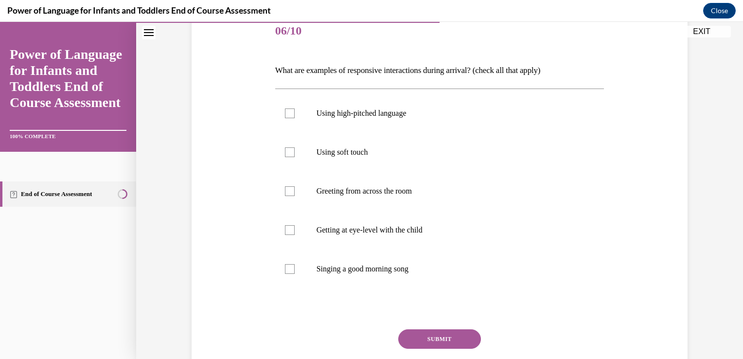
scroll to position [127, 0]
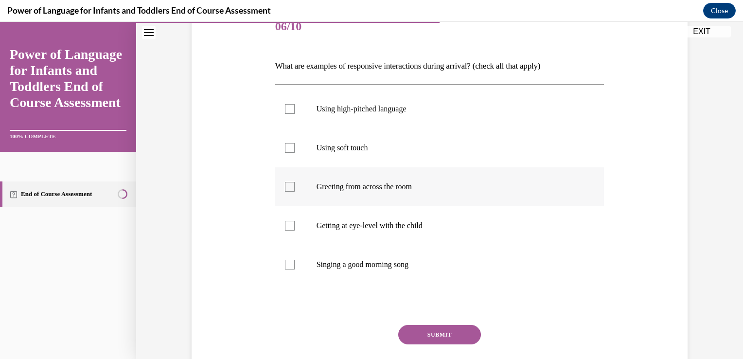
click at [370, 198] on label "Greeting from across the room" at bounding box center [439, 186] width 329 height 39
click at [295, 192] on input "Greeting from across the room" at bounding box center [290, 187] width 10 height 10
checkbox input "true"
click at [363, 224] on p "Getting at eye-level with the child" at bounding box center [449, 226] width 264 height 10
click at [295, 224] on input "Getting at eye-level with the child" at bounding box center [290, 226] width 10 height 10
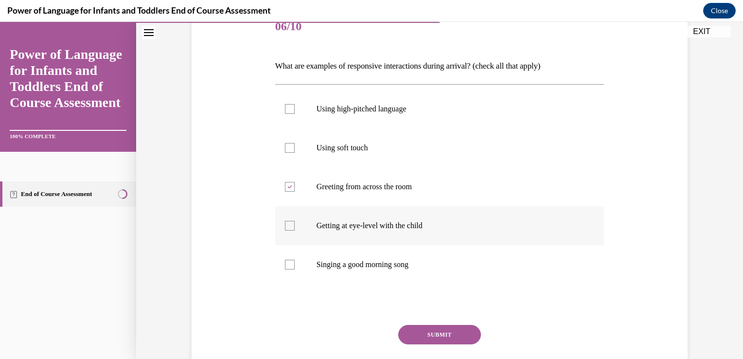
checkbox input "true"
click at [337, 268] on p "Singing a good morning song" at bounding box center [449, 265] width 264 height 10
click at [295, 268] on input "Singing a good morning song" at bounding box center [290, 265] width 10 height 10
checkbox input "true"
click at [414, 333] on button "SUBMIT" at bounding box center [439, 334] width 83 height 19
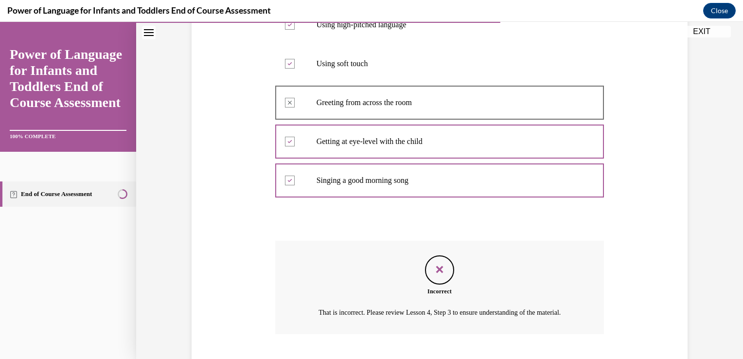
scroll to position [282, 0]
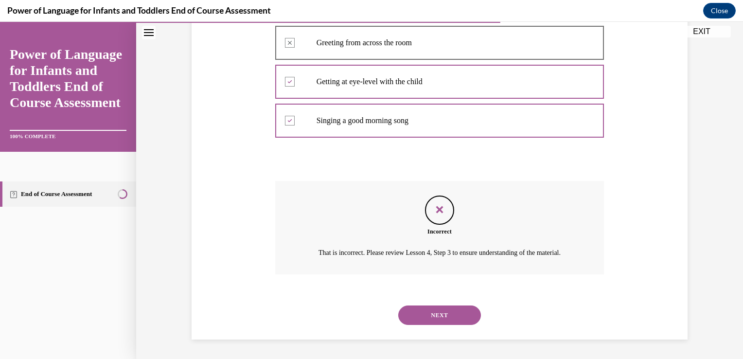
click at [422, 312] on button "NEXT" at bounding box center [439, 315] width 83 height 19
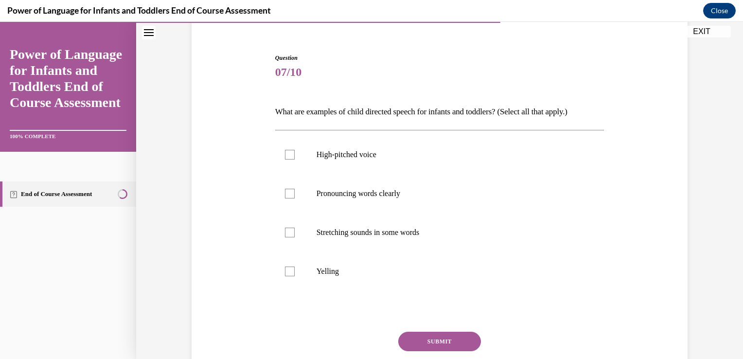
scroll to position [83, 0]
drag, startPoint x: 364, startPoint y: 187, endPoint x: 357, endPoint y: 232, distance: 44.8
click at [357, 232] on ul "High-pitched voice Pronouncing words clearly Stretching sounds in some words Ye…" at bounding box center [439, 212] width 329 height 156
click at [357, 232] on p "Stretching sounds in some words" at bounding box center [449, 232] width 264 height 10
click at [295, 232] on input "Stretching sounds in some words" at bounding box center [290, 232] width 10 height 10
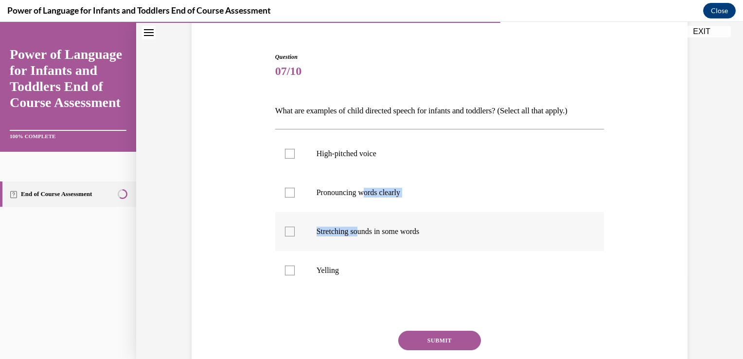
checkbox input "true"
click at [307, 195] on label "Pronouncing words clearly" at bounding box center [439, 192] width 329 height 39
click at [295, 195] on input "Pronouncing words clearly" at bounding box center [290, 193] width 10 height 10
checkbox input "true"
click at [415, 332] on button "SUBMIT" at bounding box center [439, 340] width 83 height 19
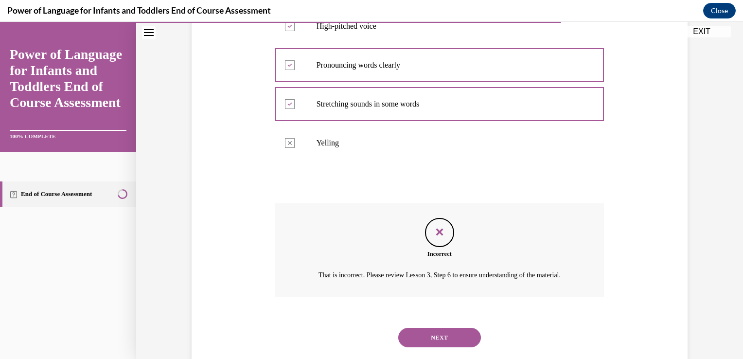
scroll to position [243, 0]
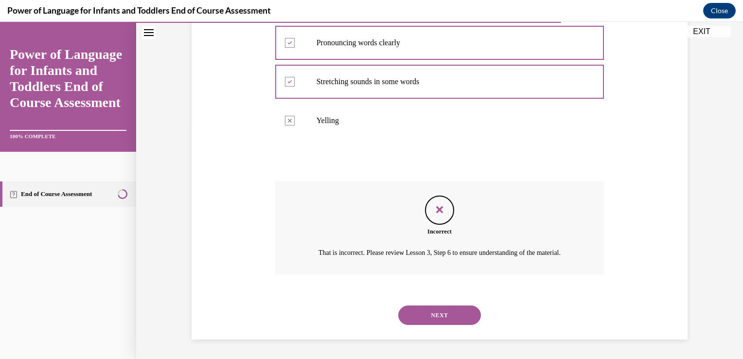
click at [423, 313] on button "NEXT" at bounding box center [439, 315] width 83 height 19
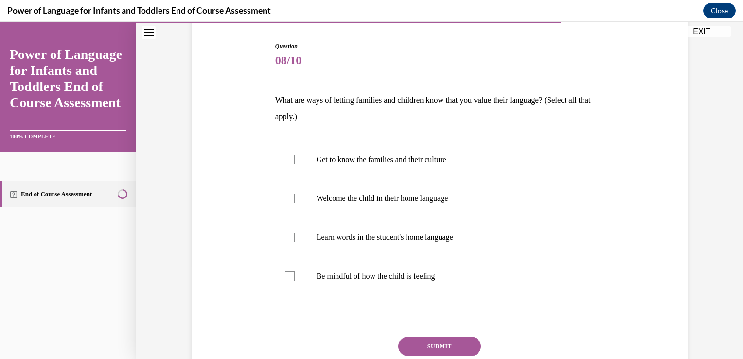
scroll to position [94, 0]
click at [396, 200] on p "Welcome the child in their home language" at bounding box center [449, 198] width 264 height 10
click at [295, 200] on input "Welcome the child in their home language" at bounding box center [290, 198] width 10 height 10
checkbox input "true"
click at [380, 234] on p "Learn words in the student's home language" at bounding box center [449, 237] width 264 height 10
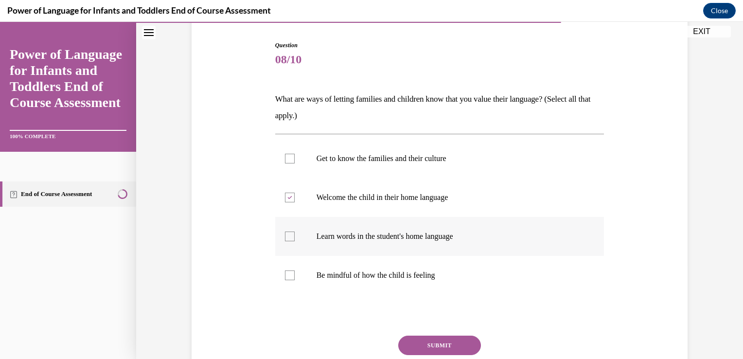
click at [295, 234] on input "Learn words in the student's home language" at bounding box center [290, 237] width 10 height 10
checkbox input "true"
click at [388, 166] on label "Get to know the families and their culture" at bounding box center [439, 158] width 329 height 39
click at [295, 163] on input "Get to know the families and their culture" at bounding box center [290, 159] width 10 height 10
checkbox input "true"
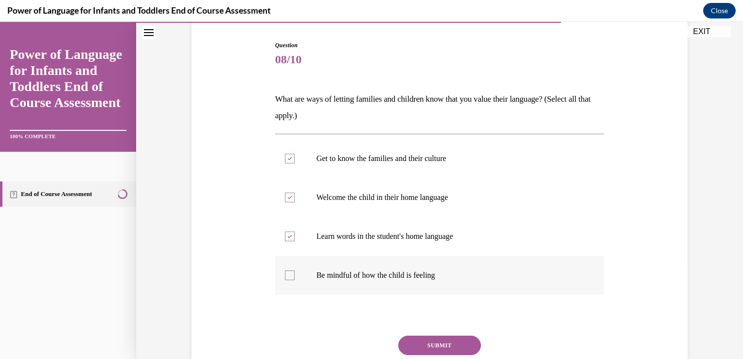
click at [368, 271] on p "Be mindful of how the child is feeling" at bounding box center [449, 276] width 264 height 10
click at [295, 271] on input "Be mindful of how the child is feeling" at bounding box center [290, 276] width 10 height 10
checkbox input "true"
click at [422, 347] on button "SUBMIT" at bounding box center [439, 345] width 83 height 19
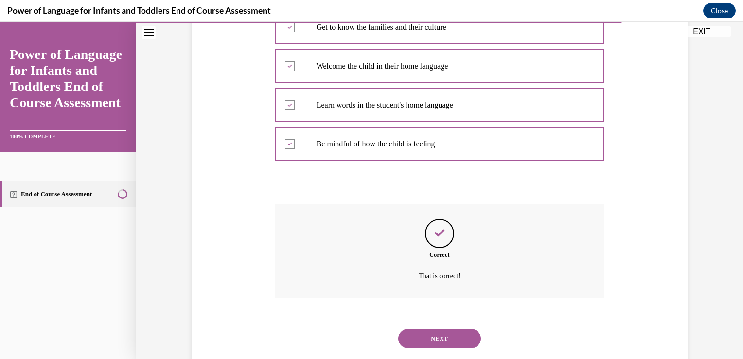
scroll to position [249, 0]
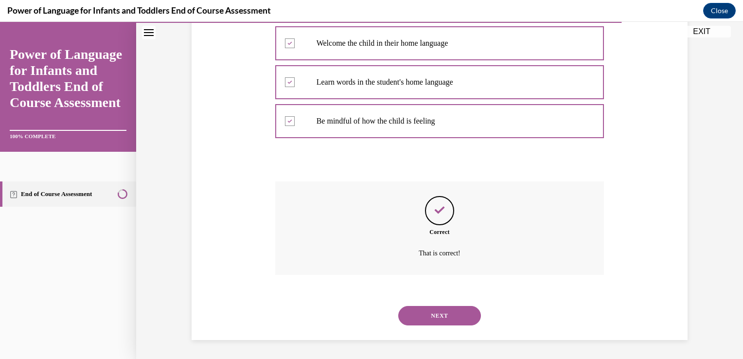
click at [425, 320] on button "NEXT" at bounding box center [439, 315] width 83 height 19
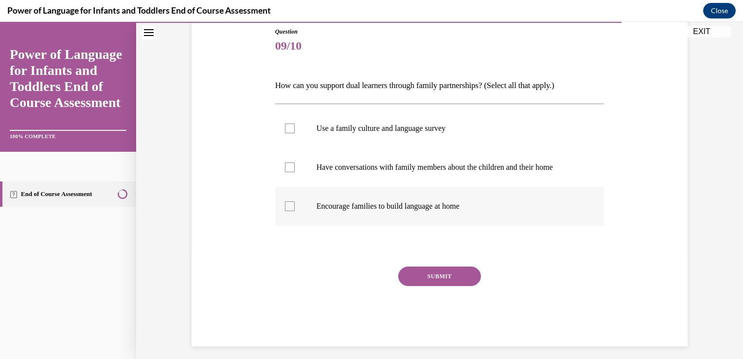
click at [411, 210] on p "Encourage families to build language at home" at bounding box center [449, 206] width 264 height 10
click at [295, 210] on input "Encourage families to build language at home" at bounding box center [290, 206] width 10 height 10
checkbox input "true"
click at [394, 117] on label "Use a family culture and language survey" at bounding box center [439, 128] width 329 height 39
click at [295, 124] on input "Use a family culture and language survey" at bounding box center [290, 129] width 10 height 10
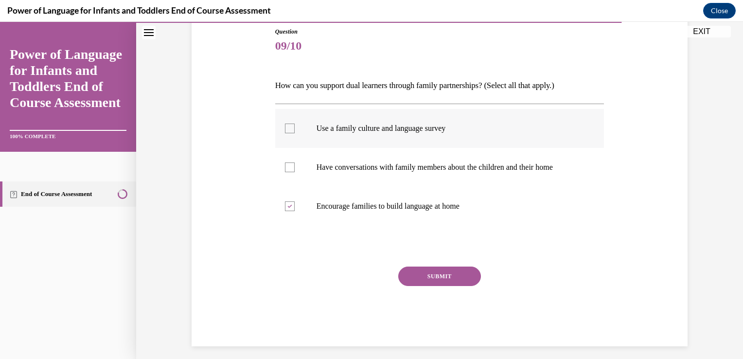
checkbox input "true"
click at [387, 165] on p "Have conversations with family members about the children and their home" at bounding box center [449, 167] width 264 height 10
click at [295, 165] on input "Have conversations with family members about the children and their home" at bounding box center [290, 167] width 10 height 10
checkbox input "true"
click at [434, 268] on button "SUBMIT" at bounding box center [439, 276] width 83 height 19
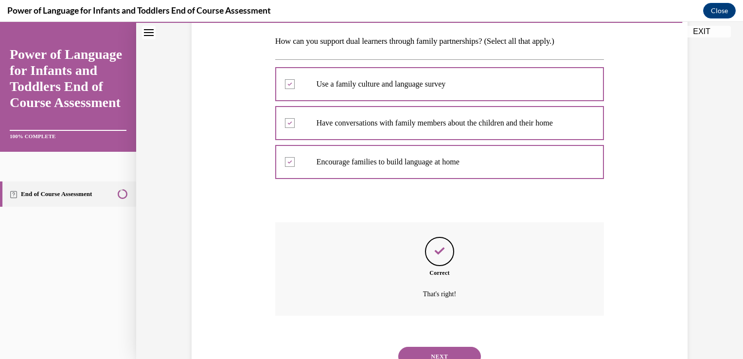
scroll to position [193, 0]
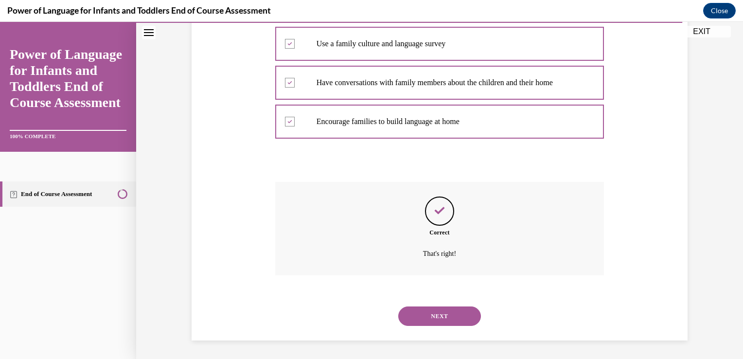
click at [431, 310] on button "NEXT" at bounding box center [439, 316] width 83 height 19
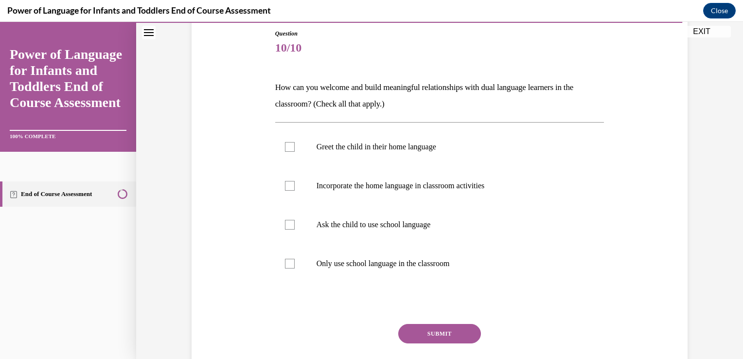
scroll to position [124, 0]
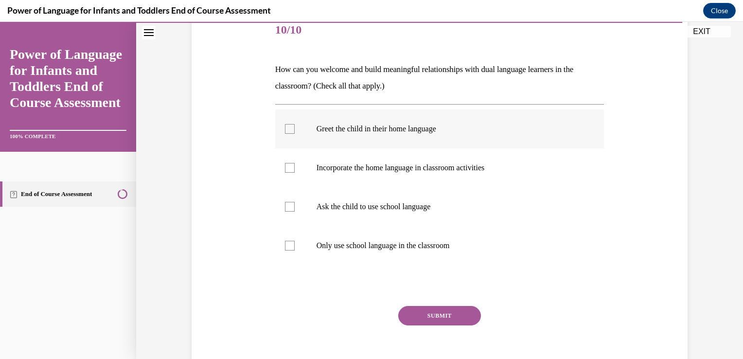
click at [399, 139] on label "Greet the child in their home language" at bounding box center [439, 128] width 329 height 39
click at [295, 134] on input "Greet the child in their home language" at bounding box center [290, 129] width 10 height 10
checkbox input "true"
click at [390, 172] on p "Incorporate the home language in classroom activities" at bounding box center [449, 168] width 264 height 10
click at [295, 172] on input "Incorporate the home language in classroom activities" at bounding box center [290, 168] width 10 height 10
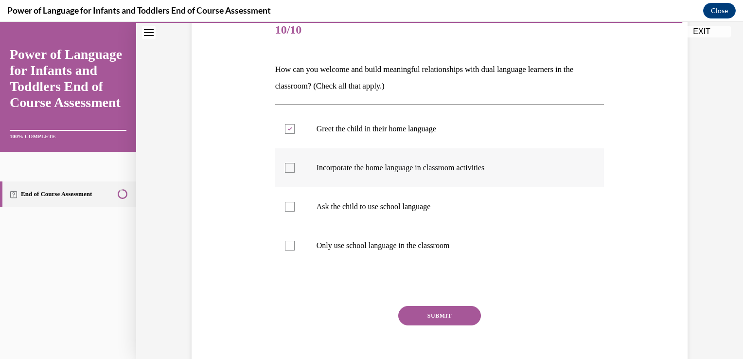
checkbox input "true"
click at [419, 313] on button "SUBMIT" at bounding box center [439, 315] width 83 height 19
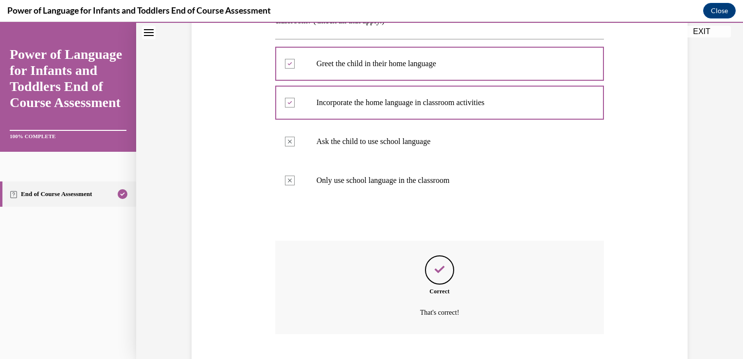
scroll to position [249, 0]
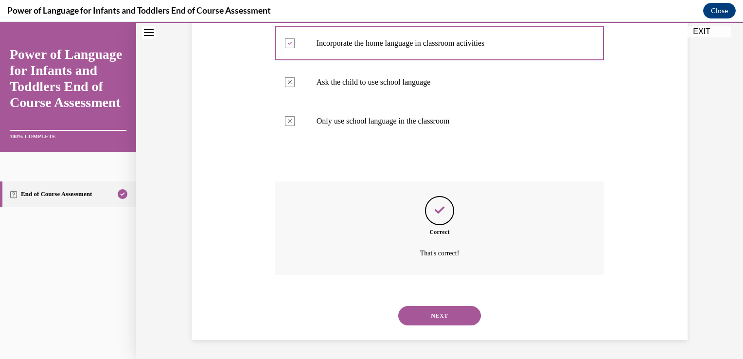
click at [430, 314] on button "NEXT" at bounding box center [439, 315] width 83 height 19
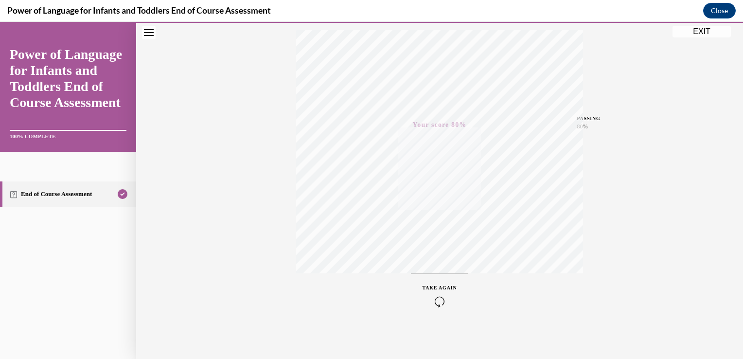
scroll to position [161, 0]
click at [694, 34] on button "EXIT" at bounding box center [702, 32] width 58 height 12
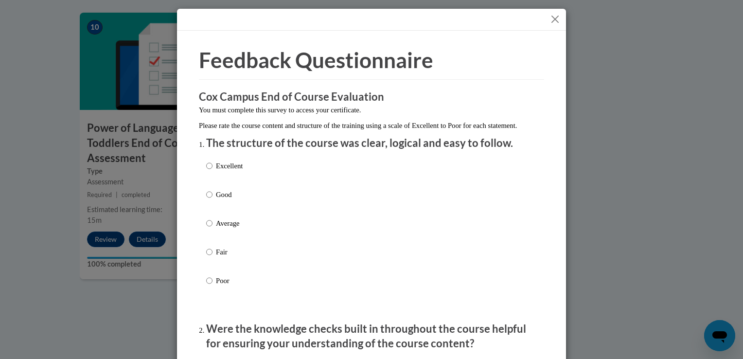
click at [220, 171] on p "Excellent" at bounding box center [229, 166] width 27 height 11
click at [213, 171] on input "Excellent" at bounding box center [209, 166] width 6 height 11
radio input "true"
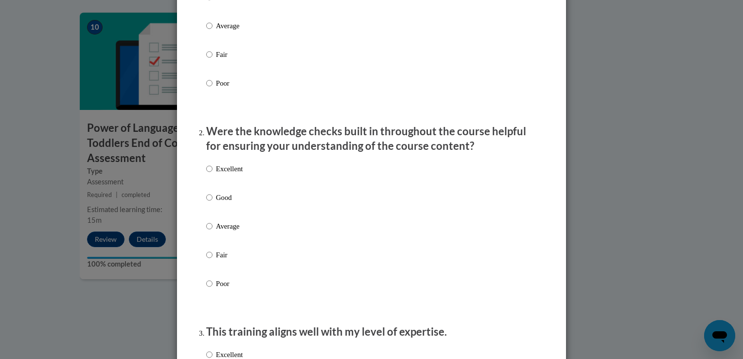
scroll to position [198, 0]
click at [220, 173] on p "Excellent" at bounding box center [229, 167] width 27 height 11
click at [213, 173] on input "Excellent" at bounding box center [209, 167] width 6 height 11
radio input "true"
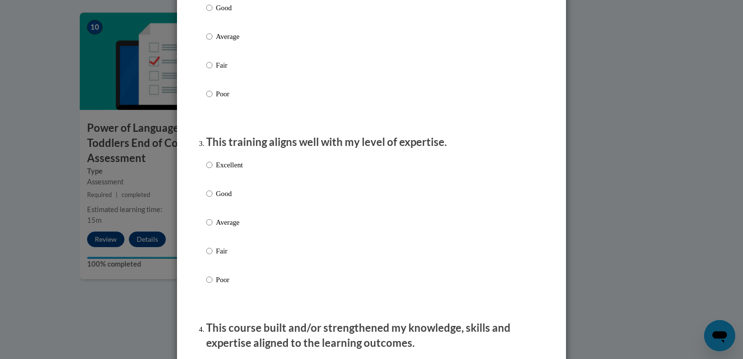
scroll to position [387, 0]
click at [220, 170] on p "Excellent" at bounding box center [229, 165] width 27 height 11
click at [213, 170] on input "Excellent" at bounding box center [209, 165] width 6 height 11
radio input "true"
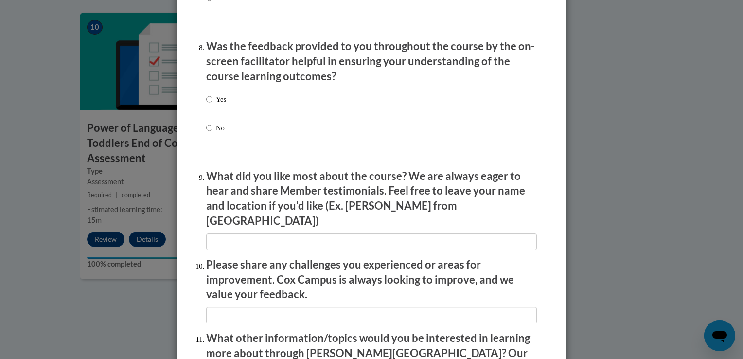
scroll to position [1667, 0]
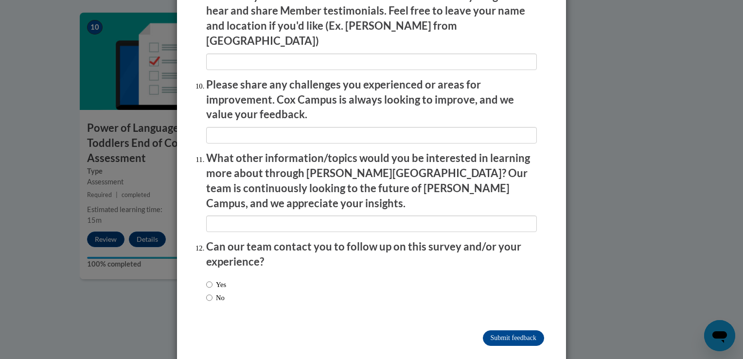
click at [513, 330] on input "Submit feedback" at bounding box center [513, 338] width 61 height 16
